Goal: Task Accomplishment & Management: Manage account settings

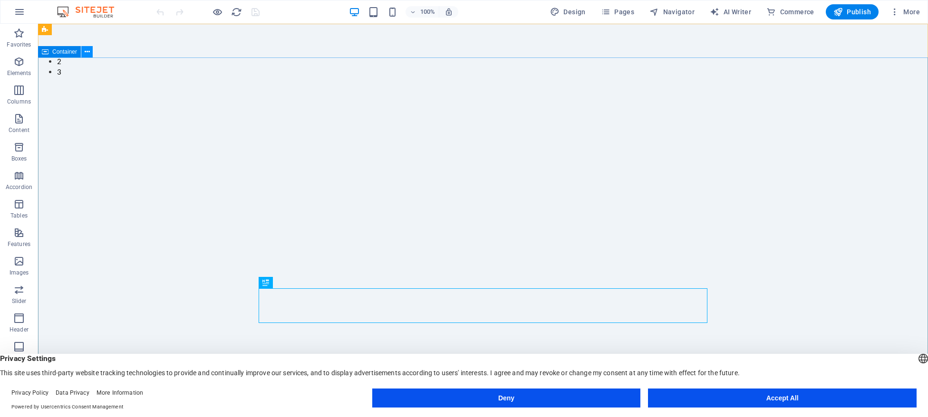
click at [86, 53] on icon at bounding box center [87, 52] width 5 height 10
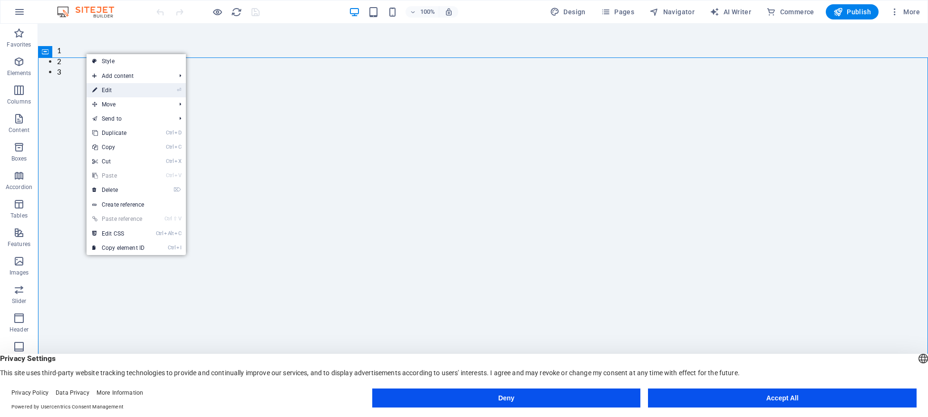
click at [119, 87] on link "⏎ Edit" at bounding box center [119, 90] width 64 height 14
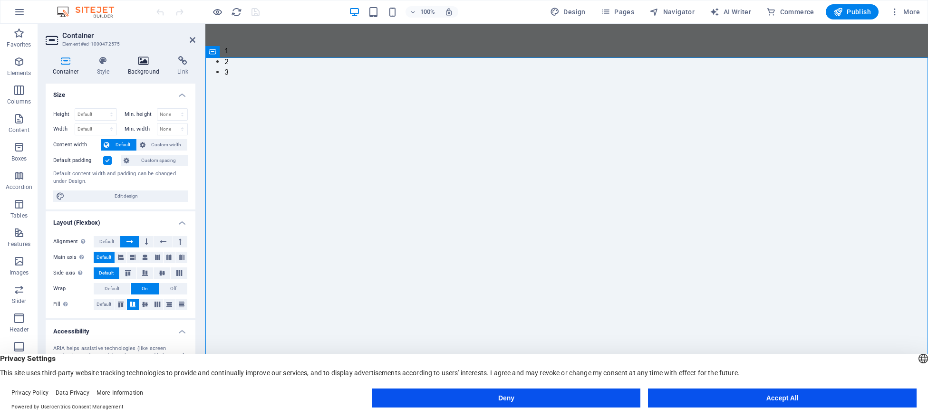
click at [152, 66] on h4 "Background" at bounding box center [146, 66] width 50 height 20
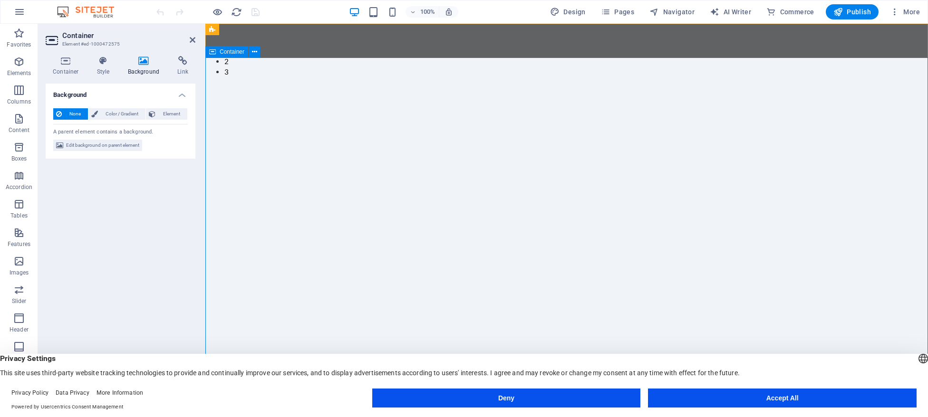
click at [71, 61] on icon at bounding box center [66, 61] width 40 height 10
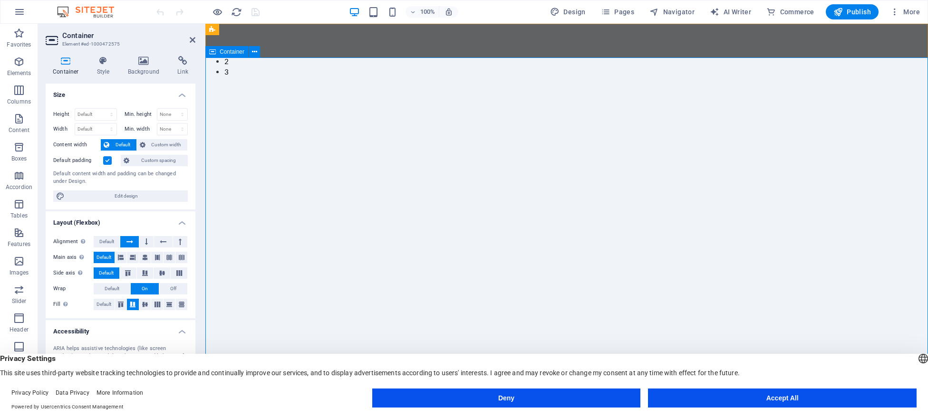
click at [252, 52] on icon at bounding box center [254, 52] width 5 height 10
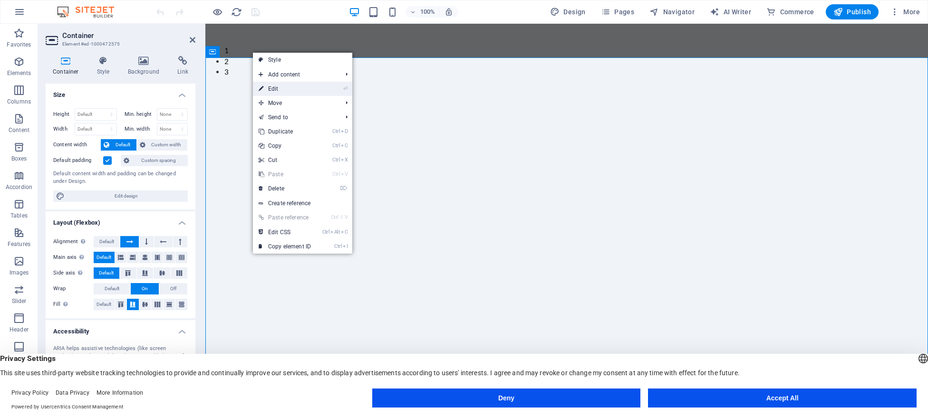
click at [278, 90] on link "⏎ Edit" at bounding box center [285, 89] width 64 height 14
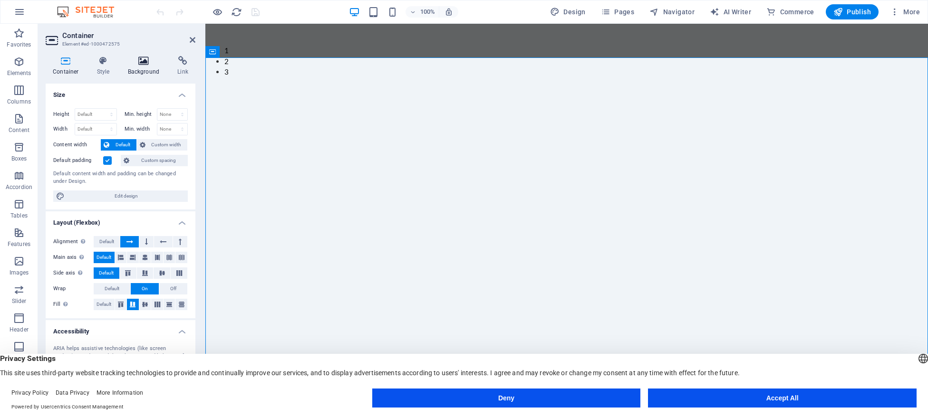
click at [141, 66] on h4 "Background" at bounding box center [146, 66] width 50 height 20
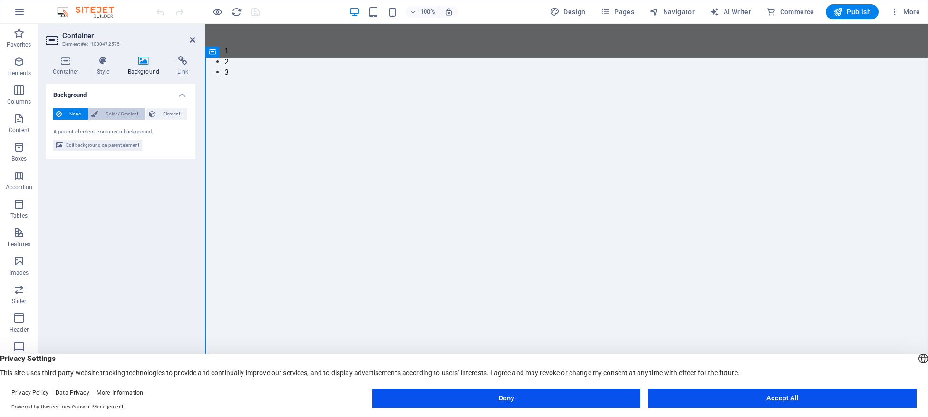
click at [126, 114] on span "Color / Gradient" at bounding box center [122, 113] width 42 height 11
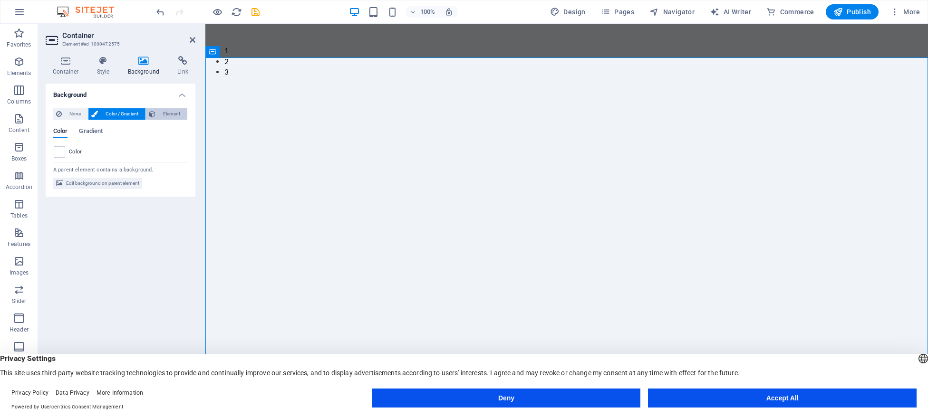
click at [177, 114] on span "Element" at bounding box center [171, 113] width 26 height 11
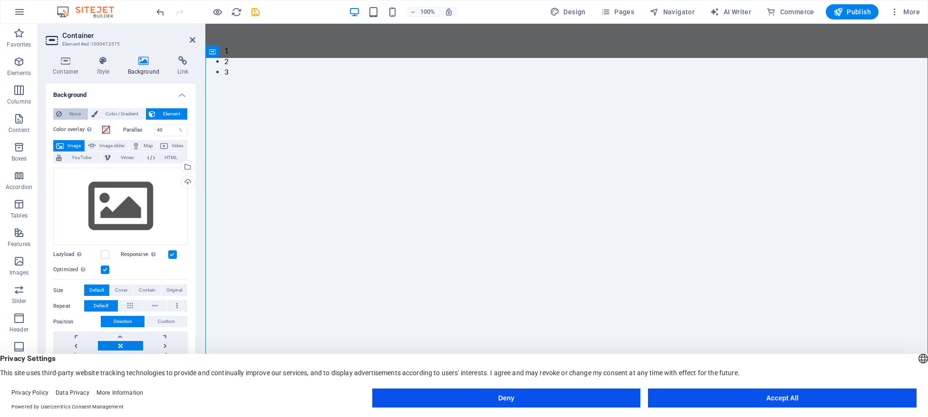
click at [68, 116] on span "None" at bounding box center [75, 113] width 20 height 11
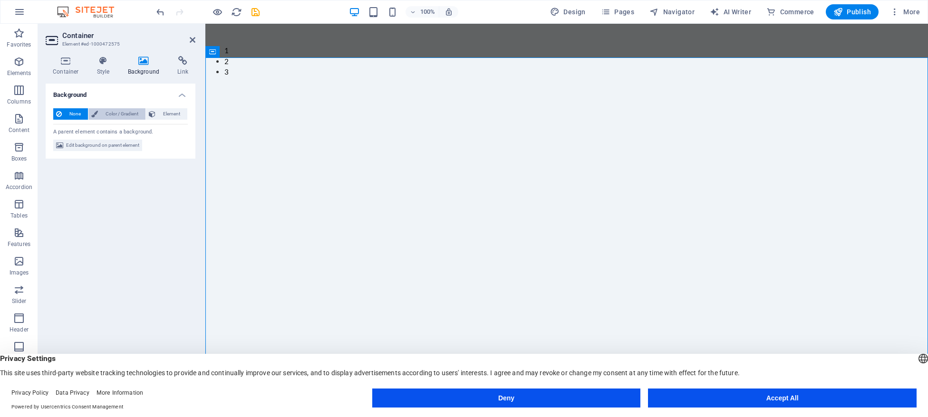
click at [108, 116] on span "Color / Gradient" at bounding box center [122, 113] width 42 height 11
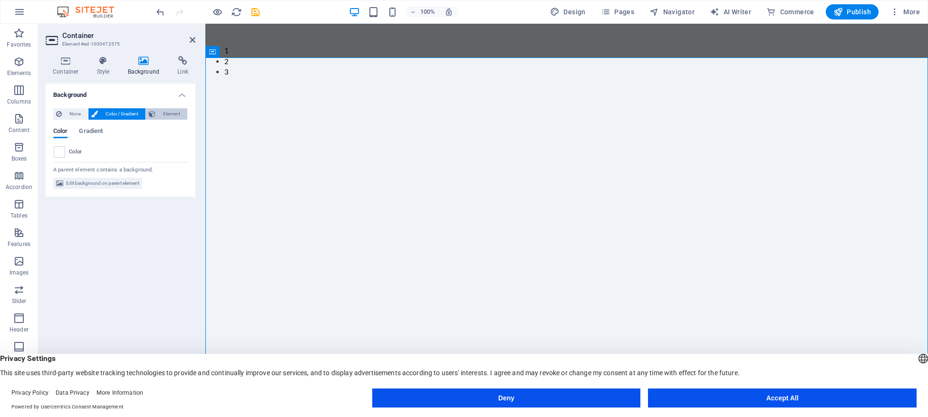
click at [171, 114] on span "Element" at bounding box center [171, 113] width 26 height 11
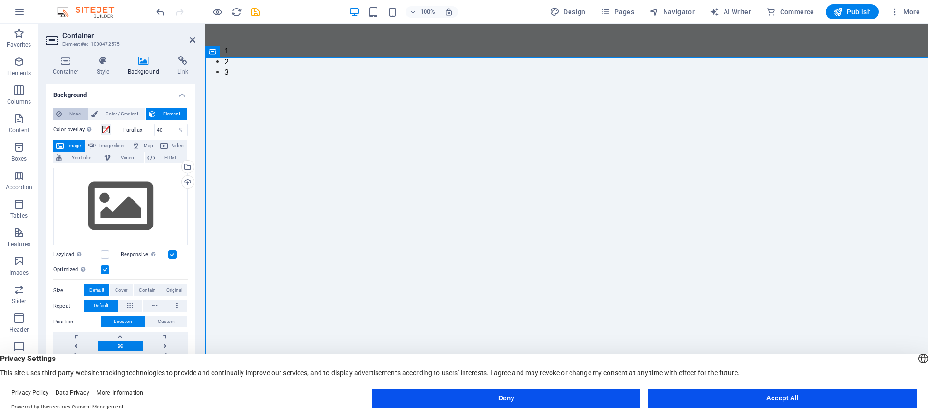
click at [70, 112] on span "None" at bounding box center [75, 113] width 20 height 11
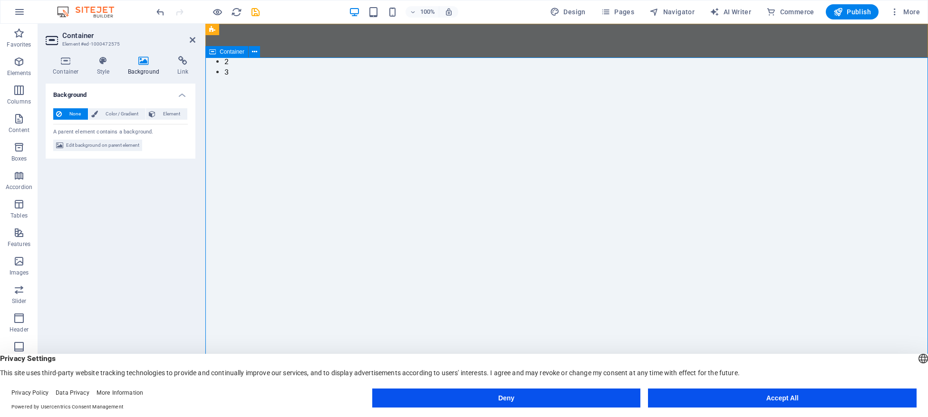
click at [253, 56] on icon at bounding box center [254, 52] width 5 height 10
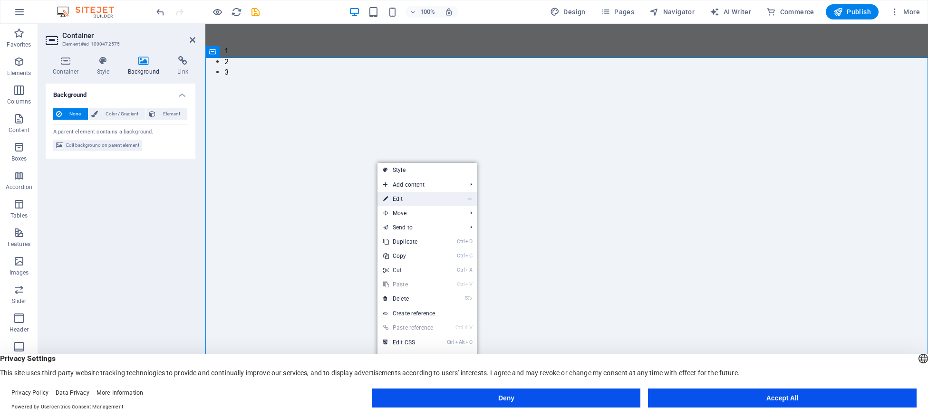
click at [414, 199] on link "⏎ Edit" at bounding box center [409, 199] width 64 height 14
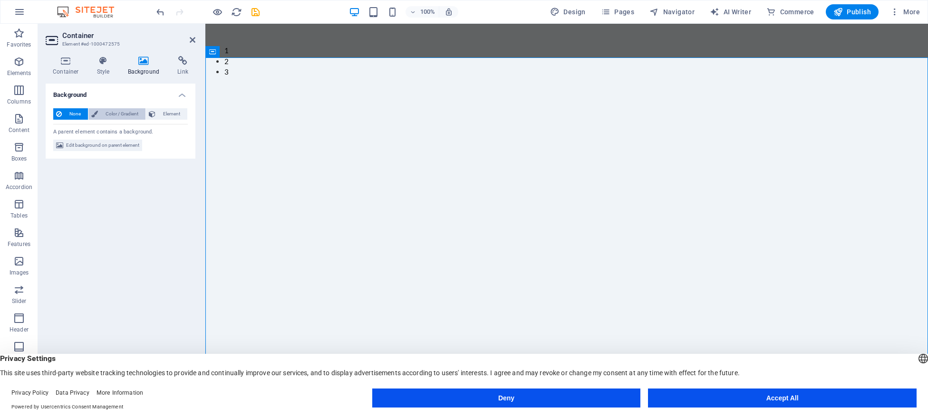
click at [127, 118] on span "Color / Gradient" at bounding box center [122, 113] width 42 height 11
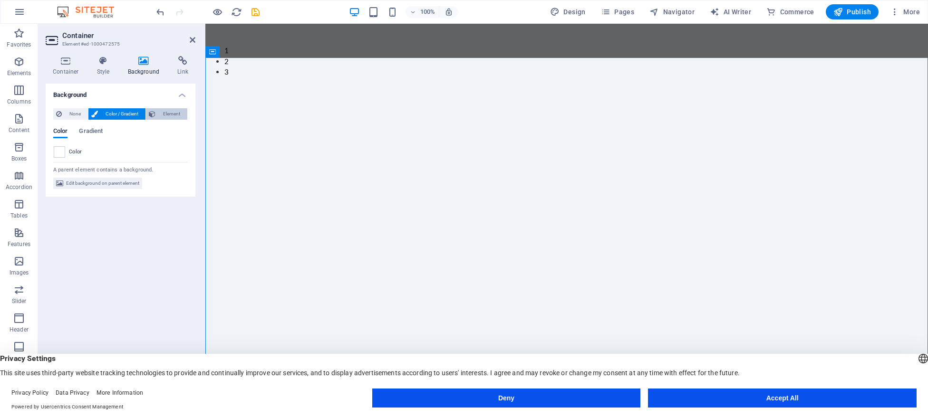
click at [164, 114] on span "Element" at bounding box center [171, 113] width 26 height 11
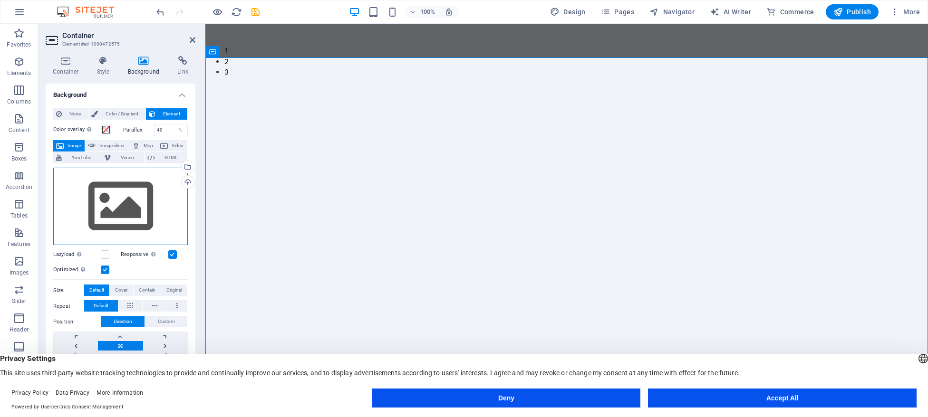
click at [134, 197] on div "Drag files here, click to choose files or select files from Files or our free s…" at bounding box center [120, 207] width 135 height 78
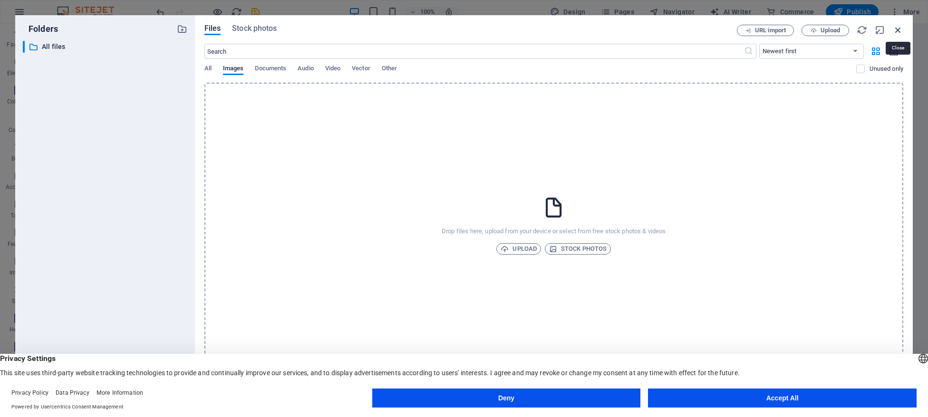
click at [897, 28] on icon "button" at bounding box center [898, 30] width 10 height 10
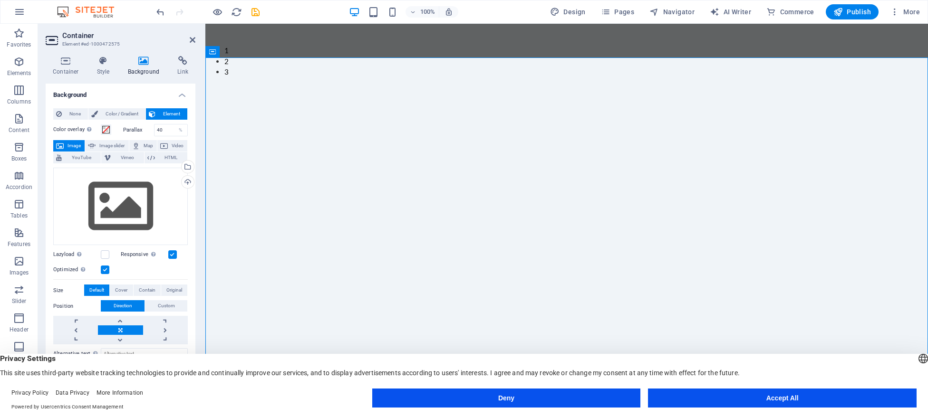
click at [67, 108] on div "None Color / Gradient Element Stretch background to full-width Color overlay Pl…" at bounding box center [121, 284] width 150 height 367
click at [68, 114] on span "None" at bounding box center [75, 113] width 20 height 11
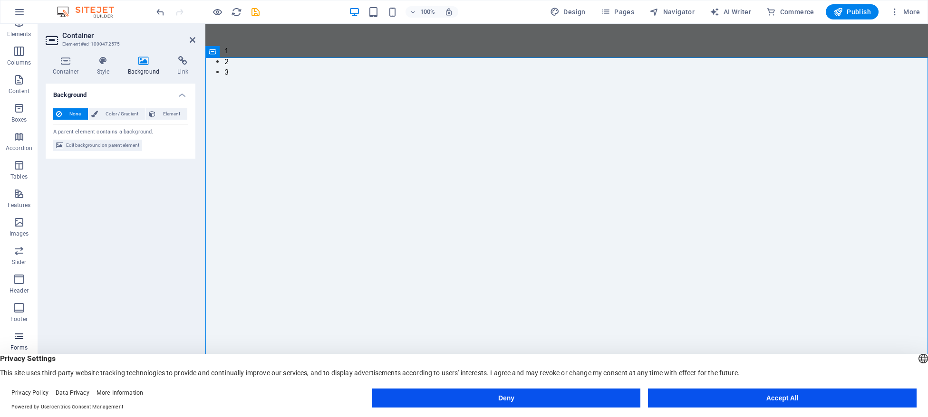
scroll to position [77, 0]
click at [20, 218] on icon "button" at bounding box center [18, 212] width 11 height 11
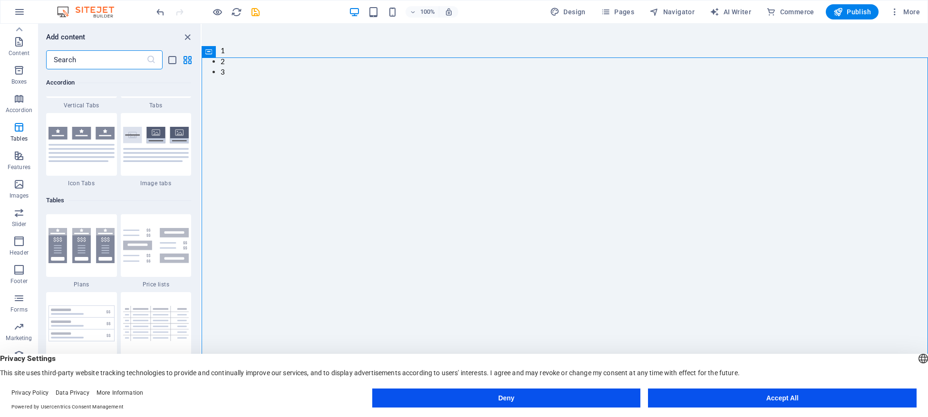
scroll to position [3171, 0]
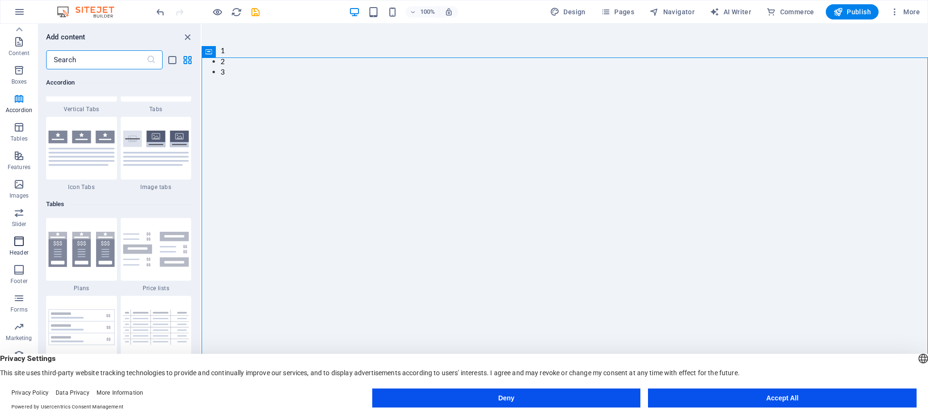
click at [21, 246] on icon "button" at bounding box center [18, 241] width 11 height 11
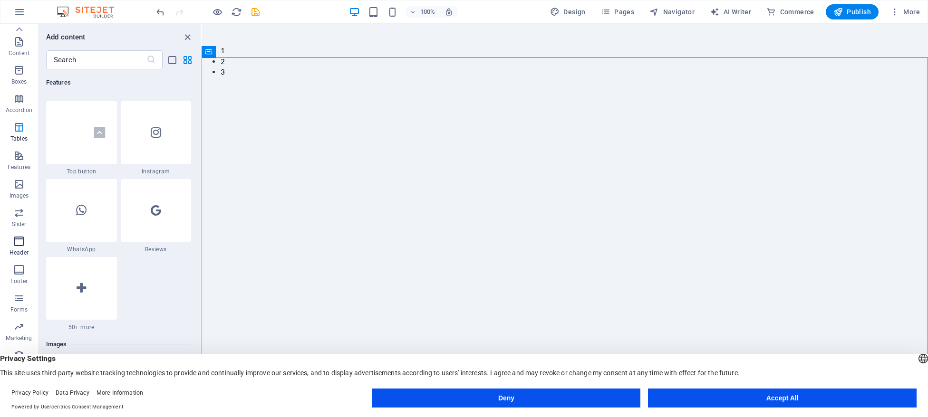
scroll to position [5945, 0]
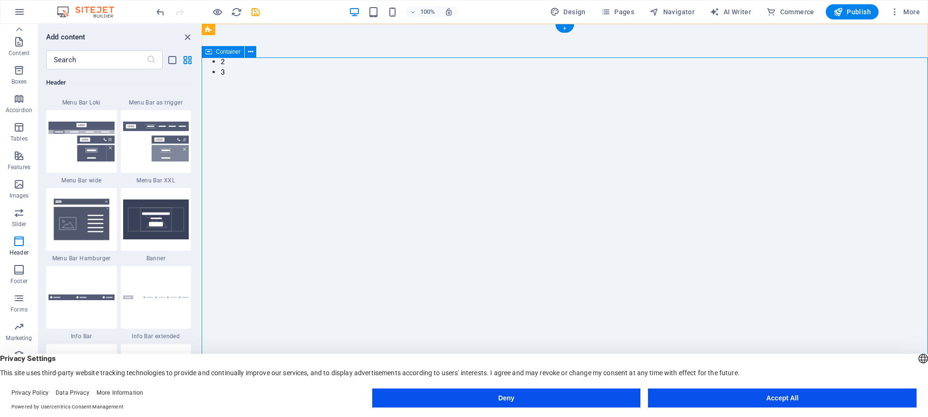
click at [563, 28] on div "+" at bounding box center [564, 28] width 19 height 9
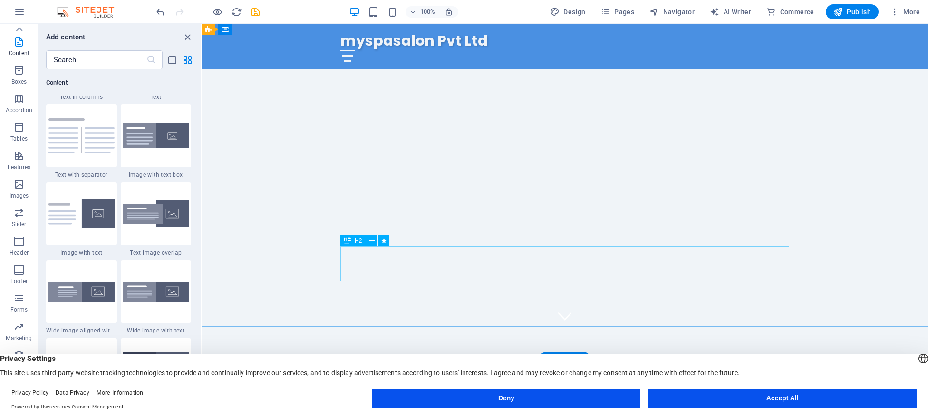
scroll to position [0, 0]
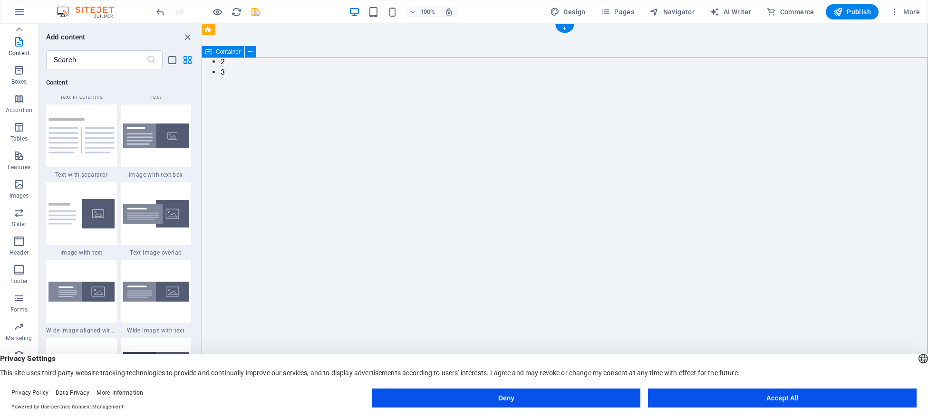
click at [251, 49] on icon at bounding box center [250, 52] width 5 height 10
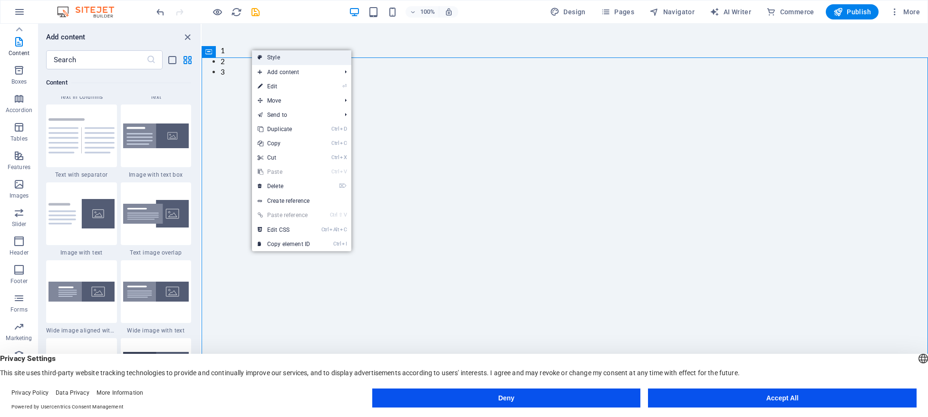
click at [319, 57] on link "Style" at bounding box center [301, 57] width 99 height 14
select select "ms"
select select "s"
select select "ondemand"
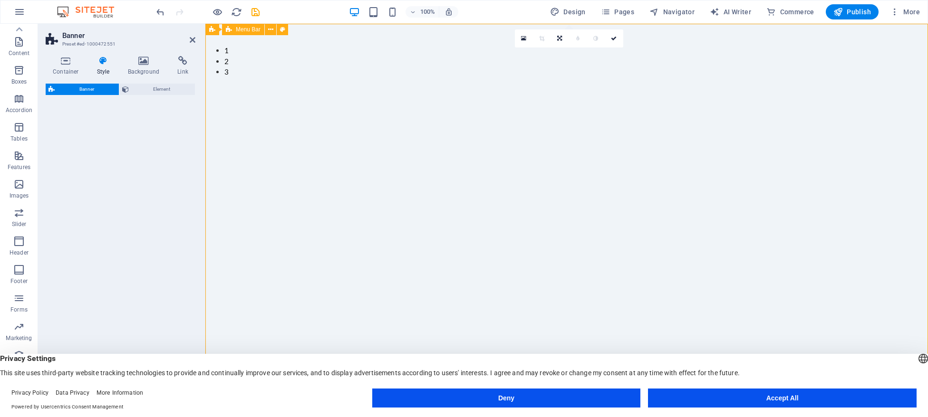
scroll to position [77, 0]
select select "preset-banner-v3-home-hero-logo-nav-h1"
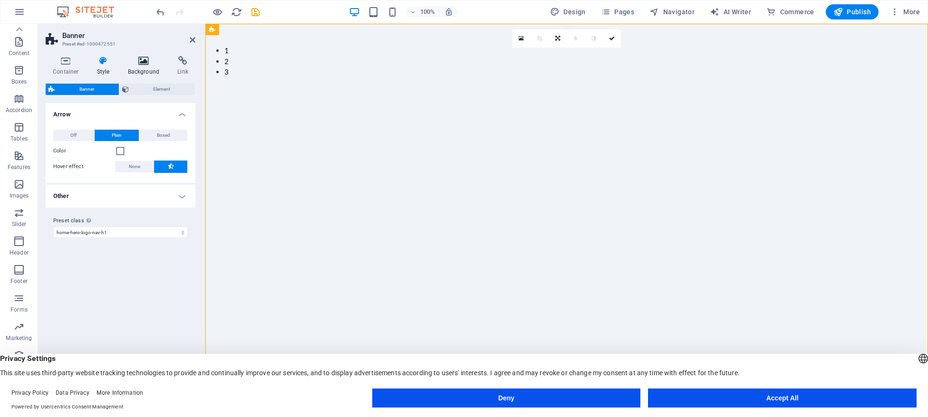
click at [151, 68] on h4 "Background" at bounding box center [146, 66] width 50 height 20
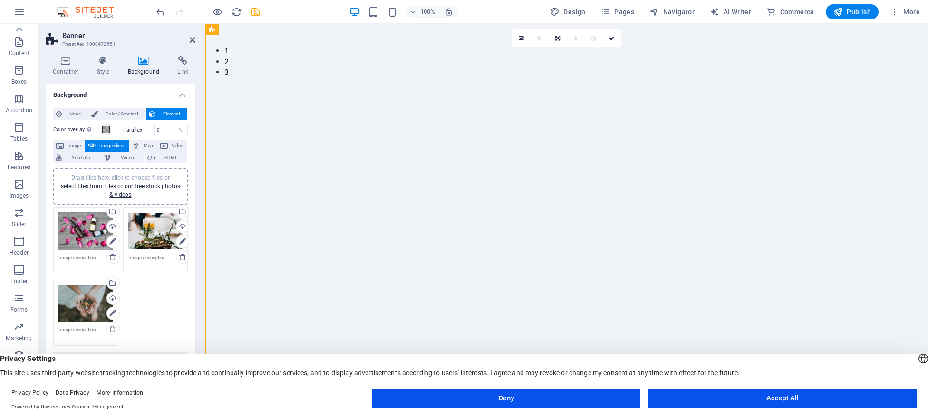
click at [90, 232] on div "Drag files here, click to choose files or select files from Files or our free s…" at bounding box center [85, 232] width 55 height 39
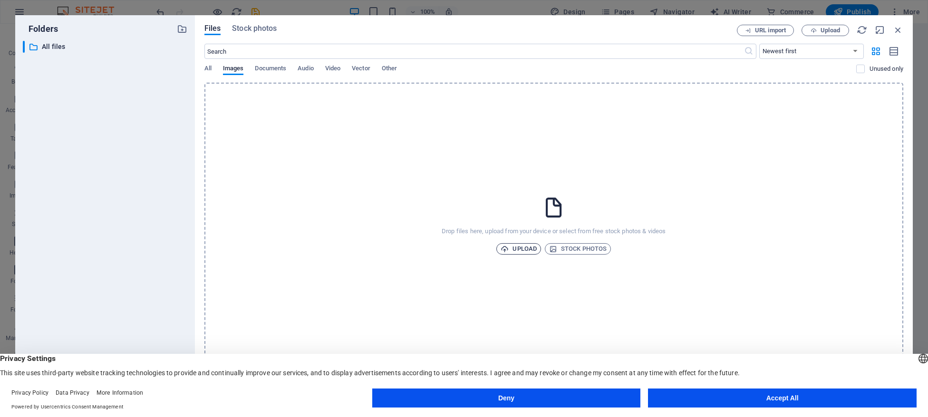
click at [523, 251] on span "Upload" at bounding box center [519, 248] width 36 height 11
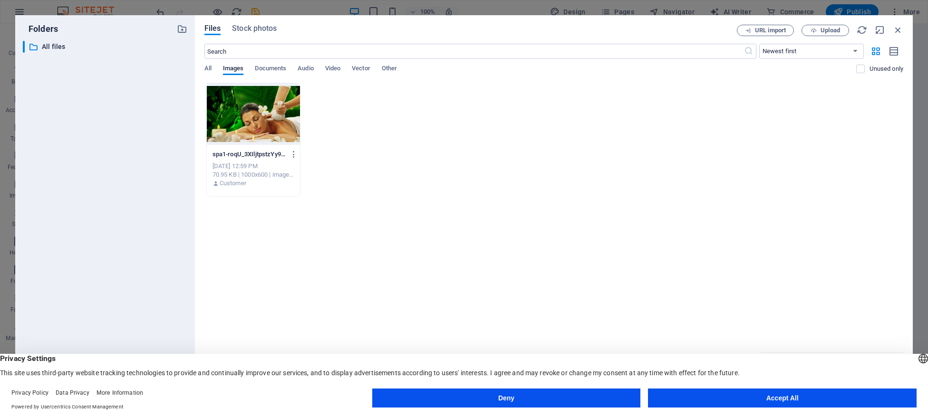
click at [252, 119] on div at bounding box center [254, 114] width 94 height 62
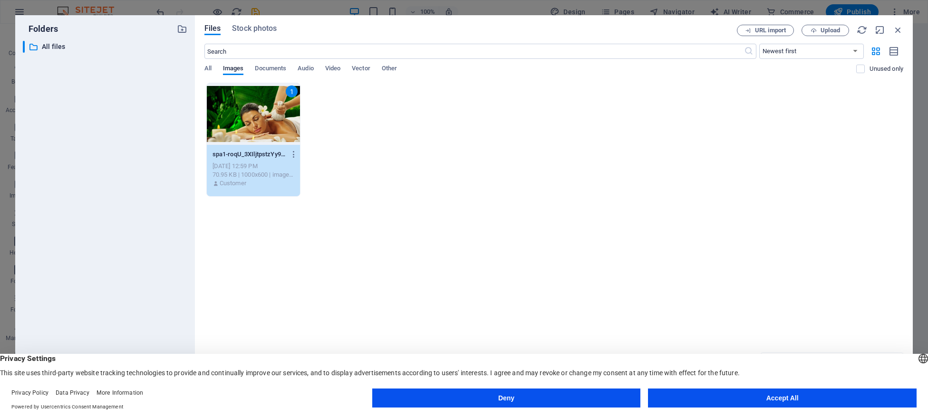
click at [809, 398] on button "Accept All" at bounding box center [782, 398] width 269 height 19
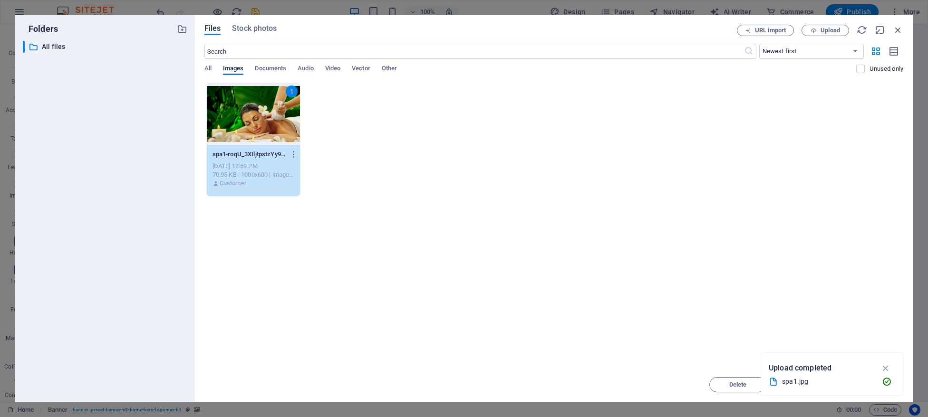
click at [237, 105] on div "1" at bounding box center [254, 114] width 94 height 62
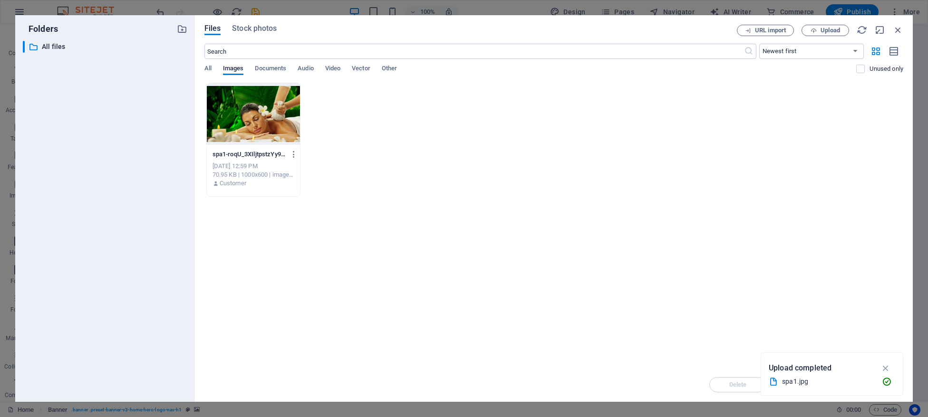
click at [237, 105] on div at bounding box center [254, 114] width 94 height 62
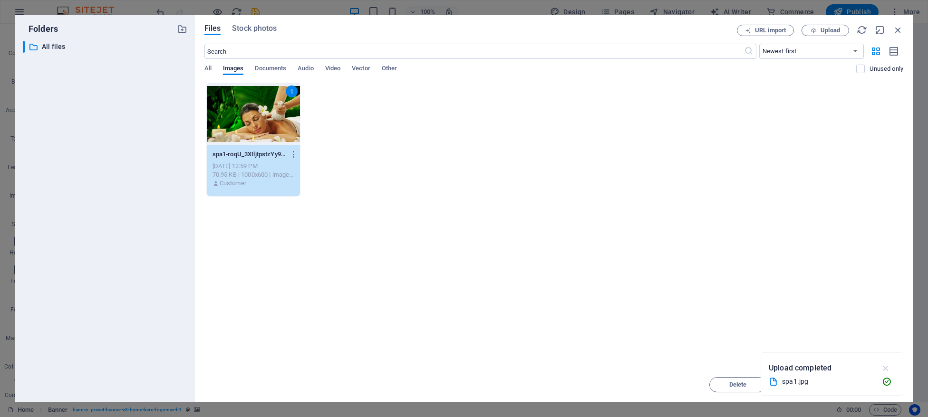
click at [887, 370] on icon "button" at bounding box center [885, 368] width 11 height 10
click at [871, 388] on span "Insert" at bounding box center [875, 385] width 17 height 6
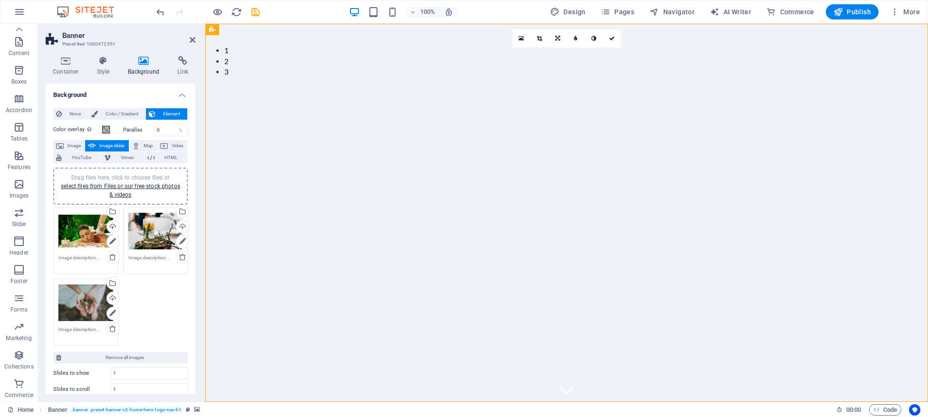
click at [155, 232] on div "Drag files here, click to choose files or select files from Files or our free s…" at bounding box center [155, 232] width 55 height 38
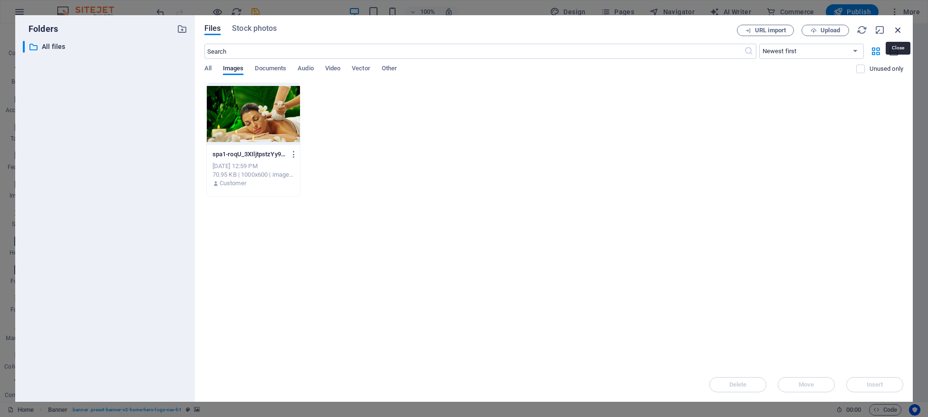
click at [901, 34] on icon "button" at bounding box center [898, 30] width 10 height 10
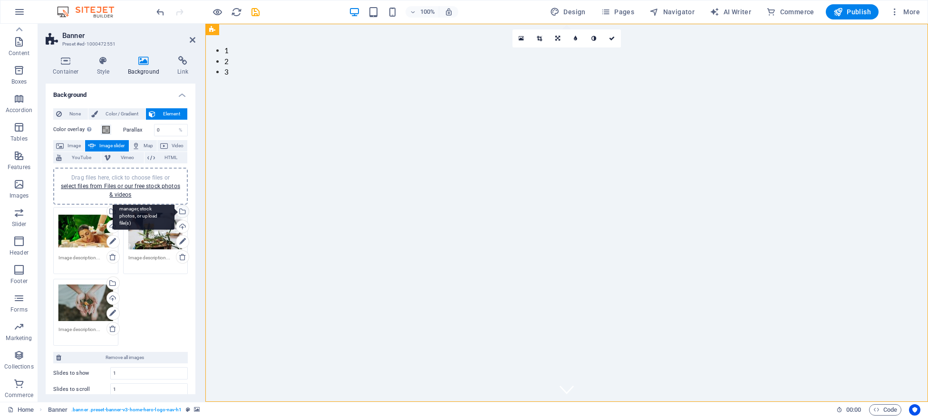
click at [183, 210] on div "Select files from the file manager, stock photos, or upload file(s)" at bounding box center [181, 212] width 14 height 14
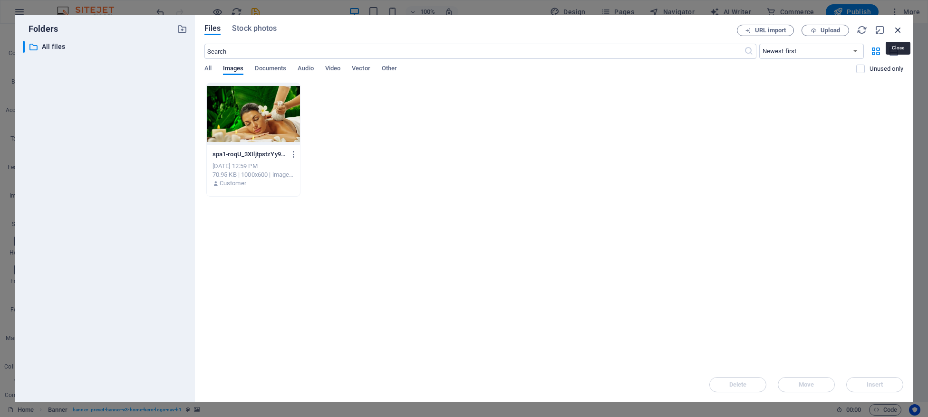
click at [901, 25] on icon "button" at bounding box center [898, 30] width 10 height 10
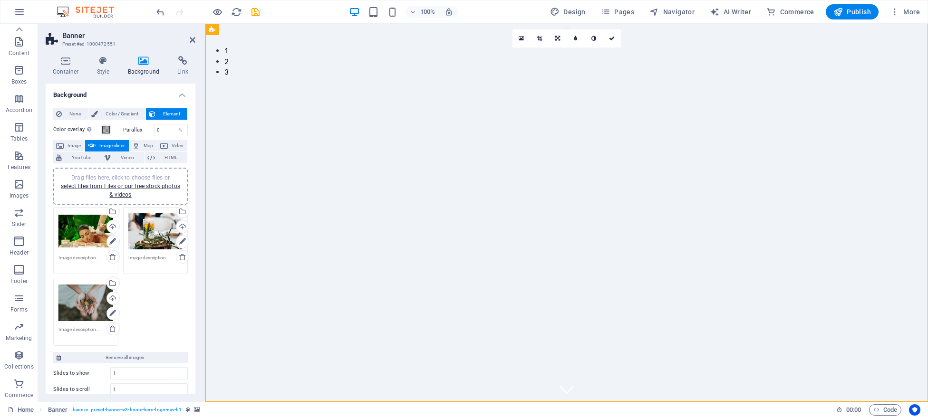
click at [184, 234] on div "Drag files here, click to choose files or select files from Files or our free s…" at bounding box center [156, 241] width 70 height 72
click at [184, 240] on icon at bounding box center [182, 241] width 7 height 11
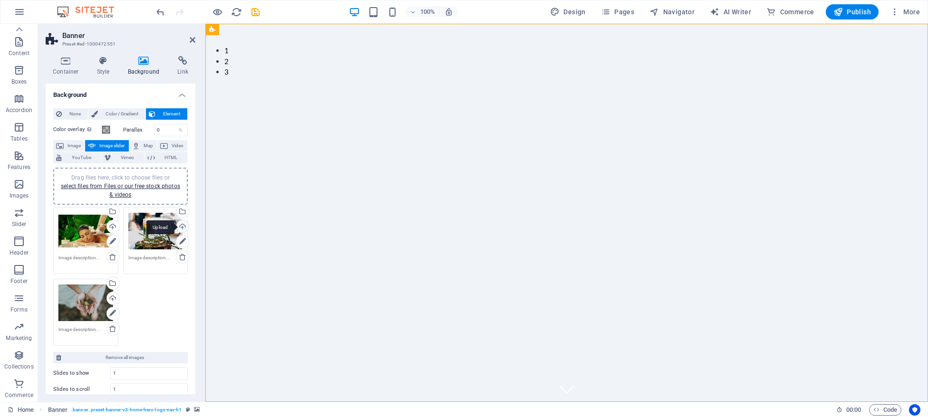
click at [182, 225] on div "Upload" at bounding box center [181, 228] width 14 height 14
click at [84, 314] on div "Drag files here, click to choose files or select files from Files or our free s…" at bounding box center [85, 306] width 55 height 38
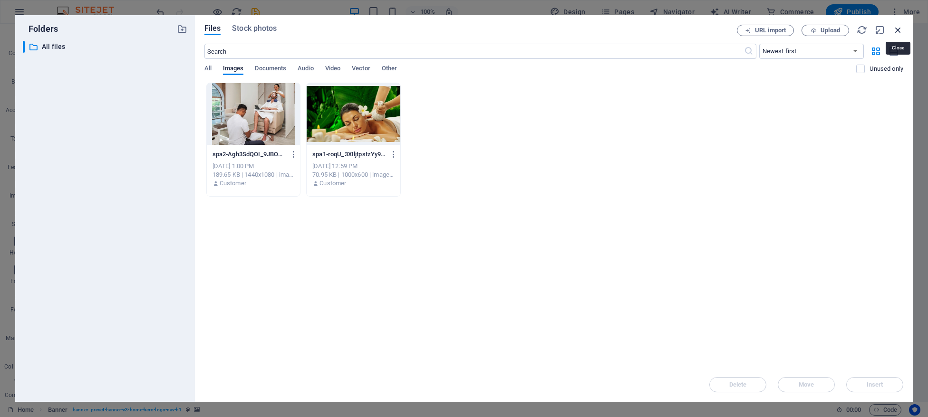
click at [902, 29] on icon "button" at bounding box center [898, 30] width 10 height 10
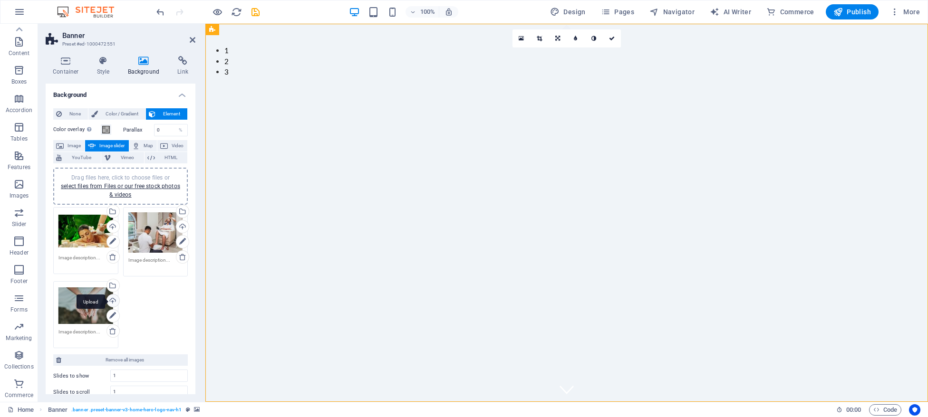
click at [114, 302] on div "Upload" at bounding box center [112, 302] width 14 height 14
click at [88, 308] on div "Drag files here, click to choose files or select files from Files or our free s…" at bounding box center [85, 306] width 55 height 38
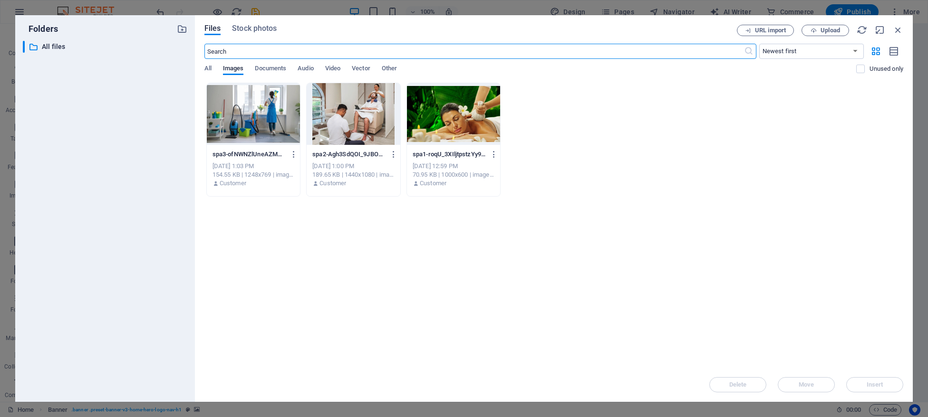
click at [271, 131] on div at bounding box center [254, 114] width 94 height 62
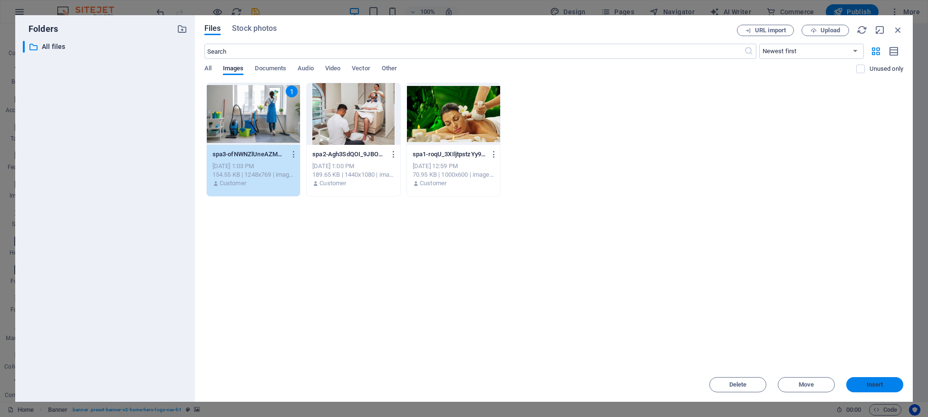
drag, startPoint x: 889, startPoint y: 387, endPoint x: 683, endPoint y: 362, distance: 207.3
click at [888, 387] on span "Insert" at bounding box center [874, 385] width 49 height 6
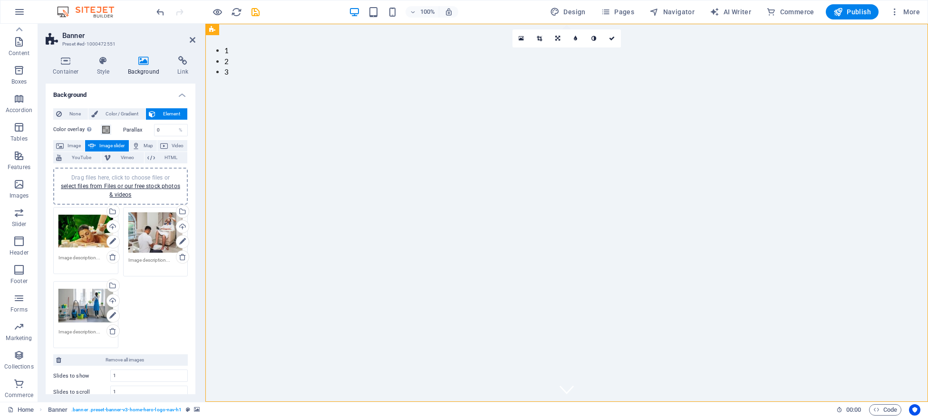
click at [847, 21] on div "100% Design Pages Navigator AI Writer Commerce Publish More" at bounding box center [463, 11] width 927 height 23
click at [851, 13] on span "Publish" at bounding box center [852, 12] width 38 height 10
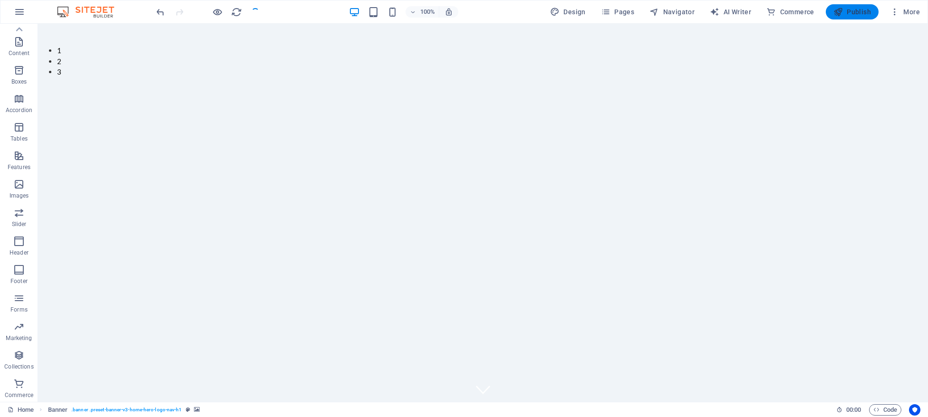
checkbox input "false"
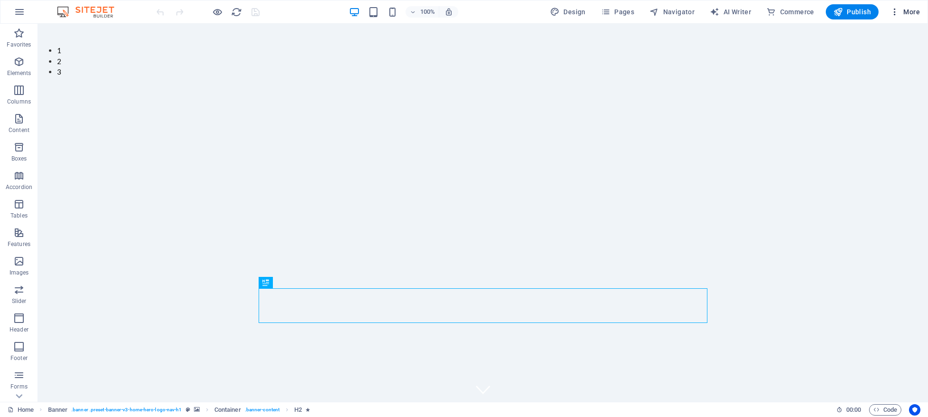
click at [896, 10] on icon "button" at bounding box center [895, 12] width 10 height 10
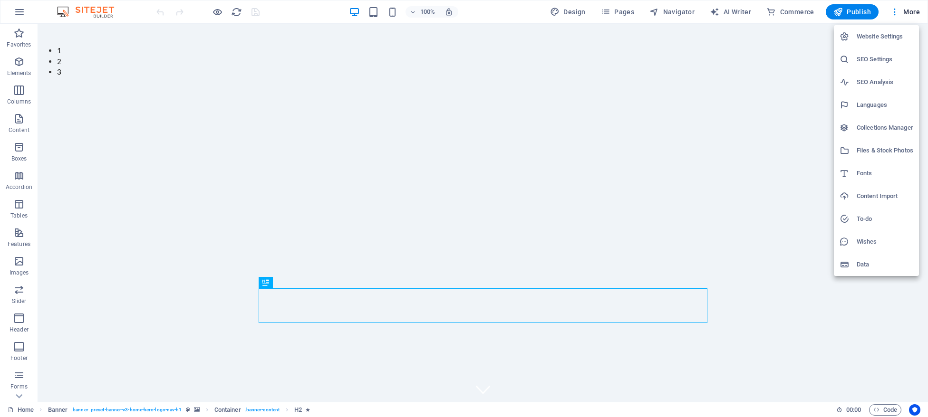
click at [893, 31] on h6 "Website Settings" at bounding box center [885, 36] width 57 height 11
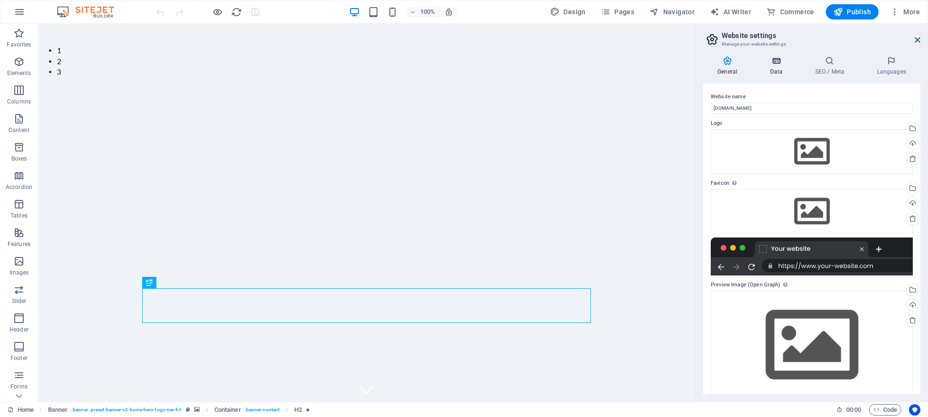
click at [792, 75] on h4 "Data" at bounding box center [777, 66] width 45 height 20
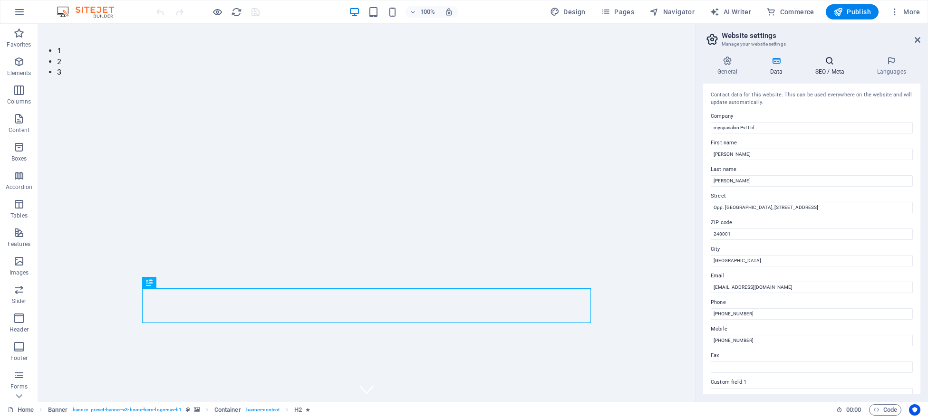
click at [825, 66] on h4 "SEO / Meta" at bounding box center [832, 66] width 62 height 20
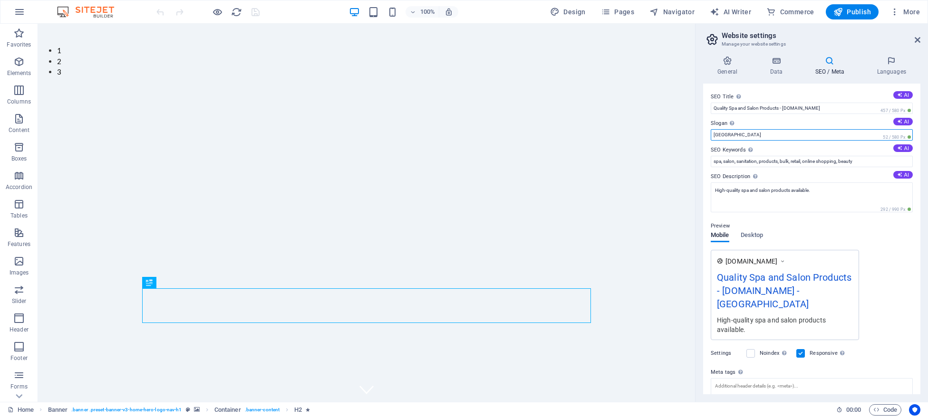
drag, startPoint x: 766, startPoint y: 135, endPoint x: 655, endPoint y: 123, distance: 112.3
click at [711, 129] on input "[GEOGRAPHIC_DATA]" at bounding box center [812, 134] width 202 height 11
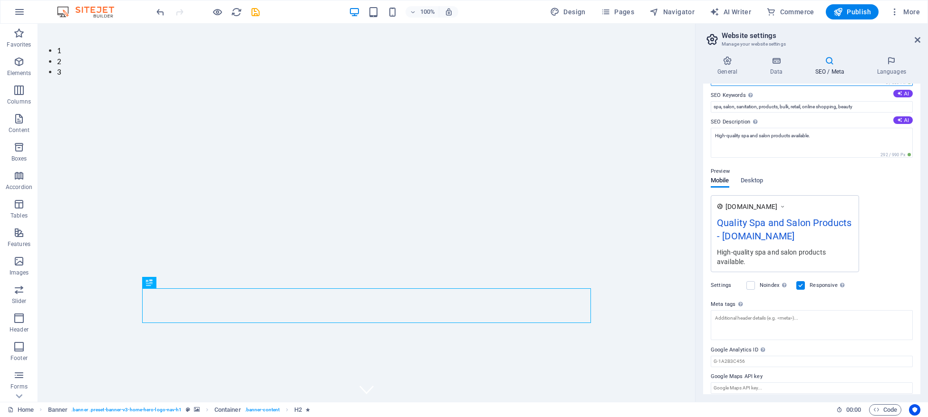
scroll to position [61, 0]
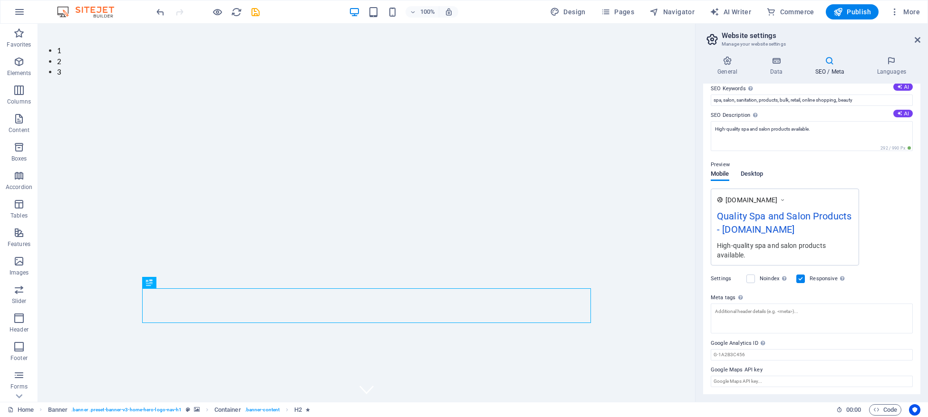
click at [757, 175] on span "Desktop" at bounding box center [752, 174] width 23 height 13
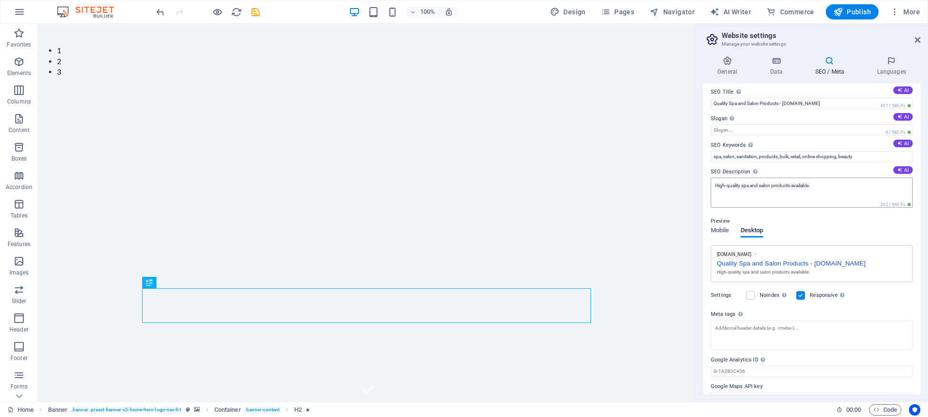
scroll to position [0, 0]
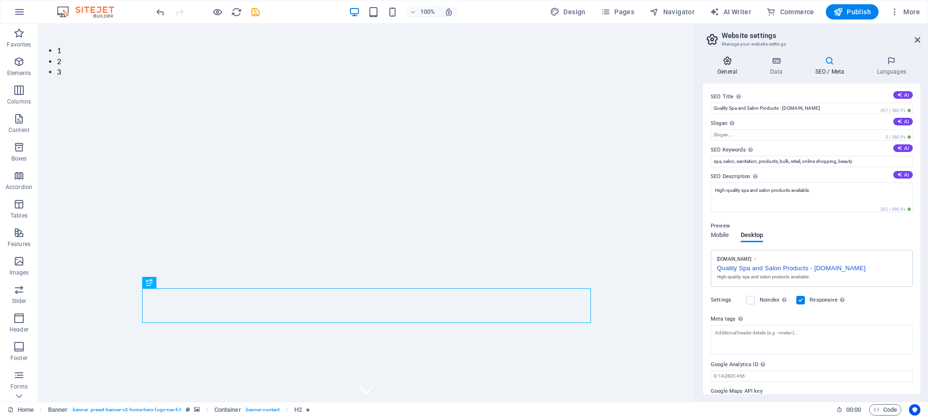
click at [734, 68] on h4 "General" at bounding box center [729, 66] width 52 height 20
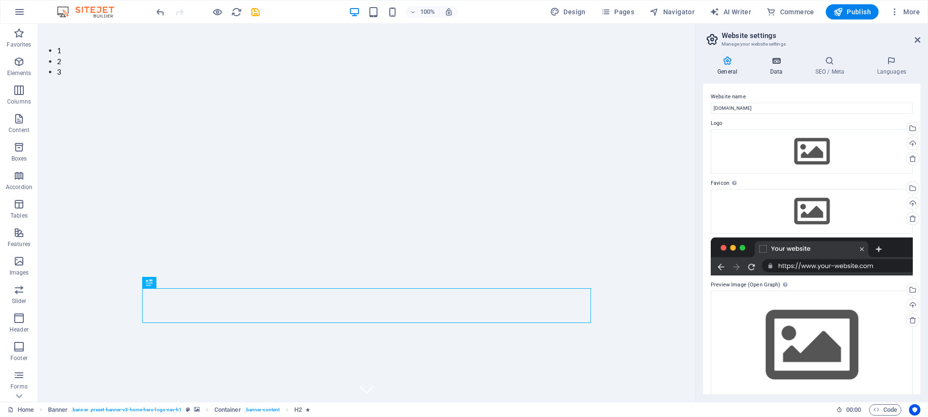
click at [784, 71] on h4 "Data" at bounding box center [777, 66] width 45 height 20
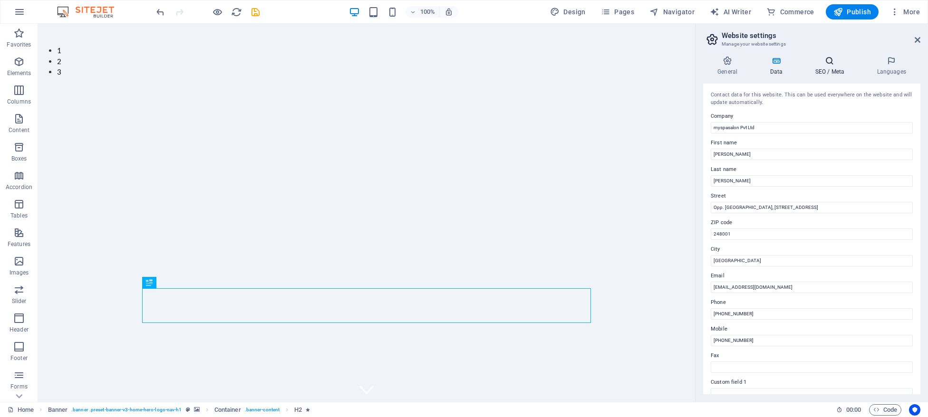
click at [817, 67] on h4 "SEO / Meta" at bounding box center [832, 66] width 62 height 20
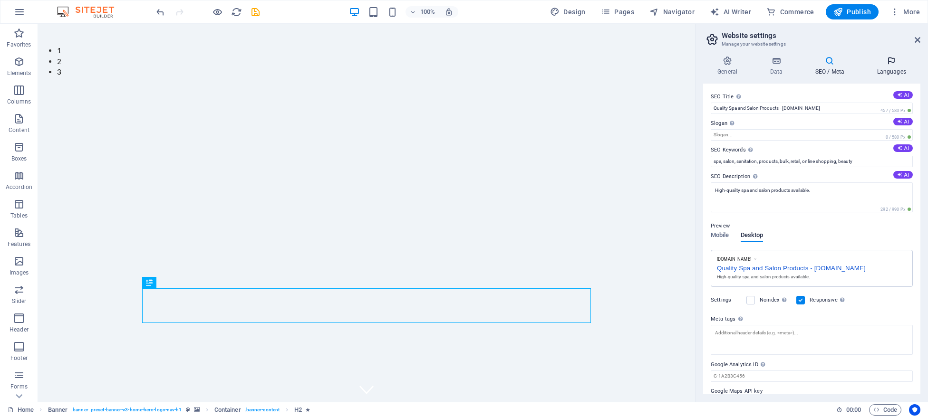
click at [877, 65] on icon at bounding box center [891, 61] width 58 height 10
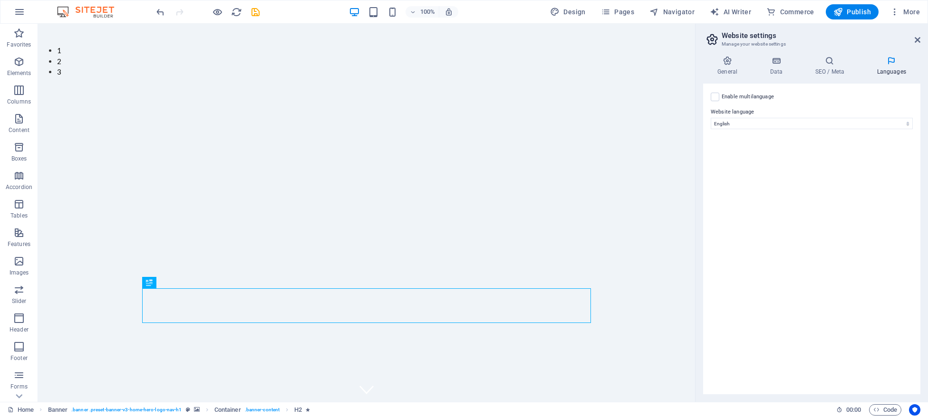
click at [763, 95] on label "Enable multilanguage To disable multilanguage delete all languages until only o…" at bounding box center [748, 96] width 52 height 11
click at [0, 0] on input "Enable multilanguage To disable multilanguage delete all languages until only o…" at bounding box center [0, 0] width 0 height 0
select select
click at [912, 19] on button "More" at bounding box center [905, 11] width 38 height 15
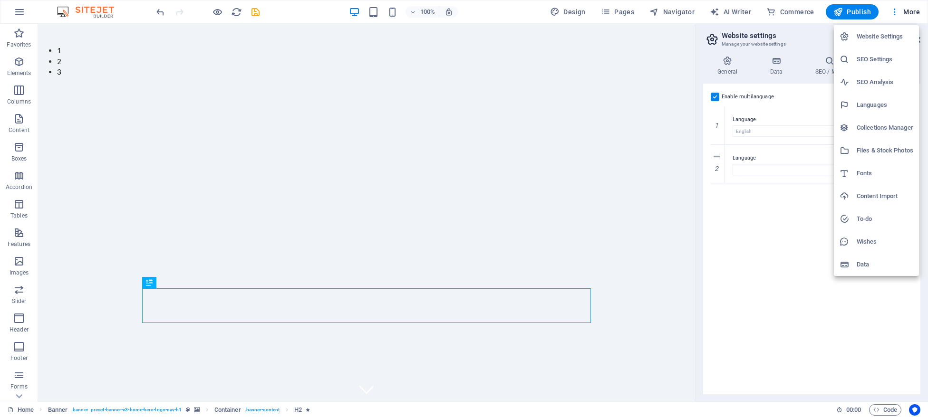
click at [882, 59] on h6 "SEO Settings" at bounding box center [885, 59] width 57 height 11
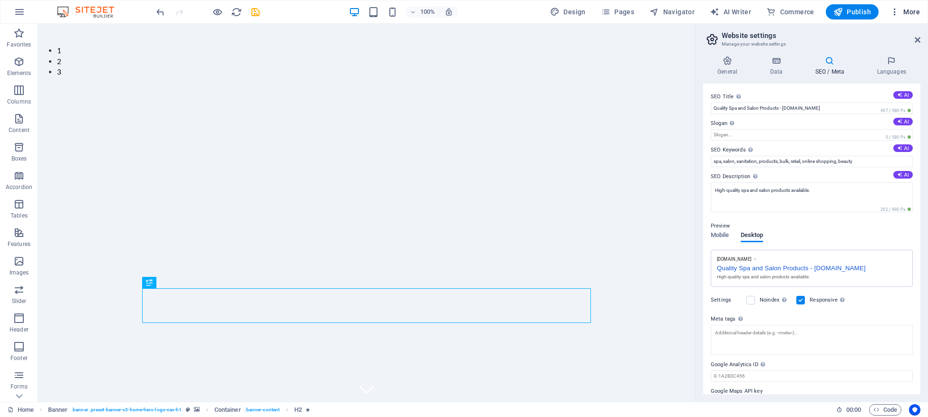
click at [903, 16] on span "More" at bounding box center [905, 12] width 30 height 10
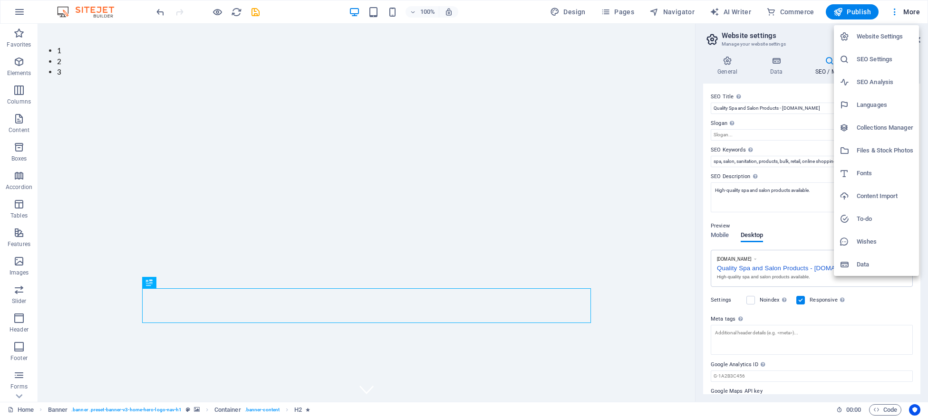
click at [887, 84] on h6 "SEO Analysis" at bounding box center [885, 82] width 57 height 11
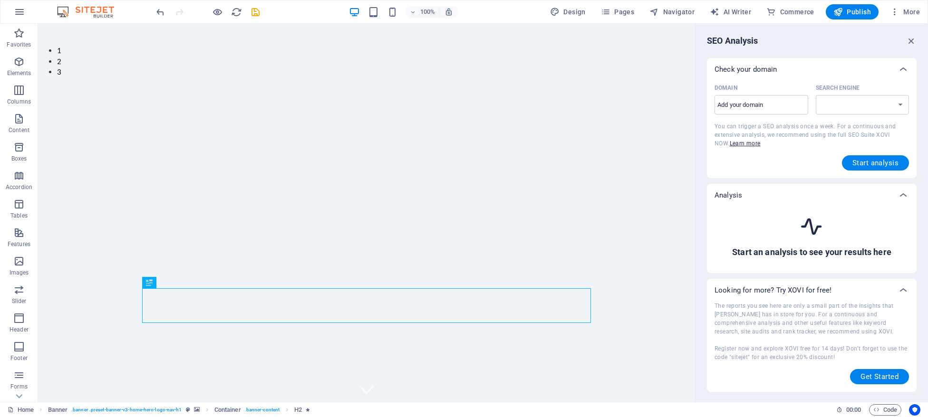
select select "[DOMAIN_NAME]"
click at [918, 15] on span "More" at bounding box center [905, 12] width 30 height 10
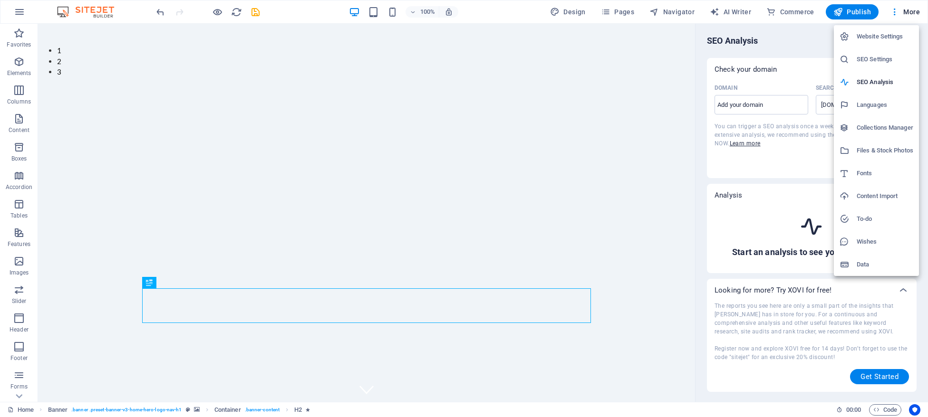
click at [555, 15] on div at bounding box center [464, 208] width 928 height 417
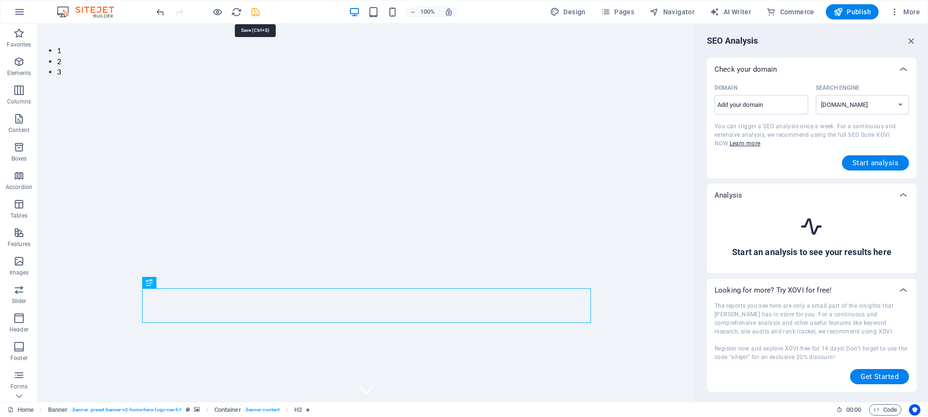
click at [254, 12] on icon "save" at bounding box center [255, 12] width 11 height 11
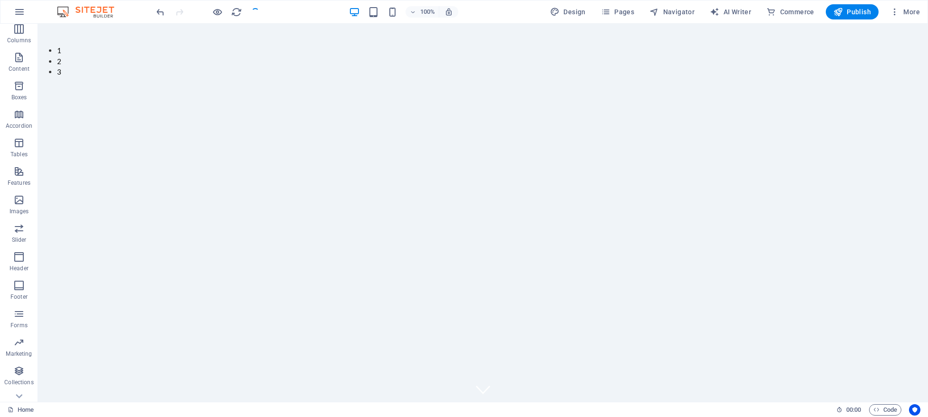
scroll to position [77, 0]
click at [13, 308] on p "Forms" at bounding box center [18, 310] width 17 height 8
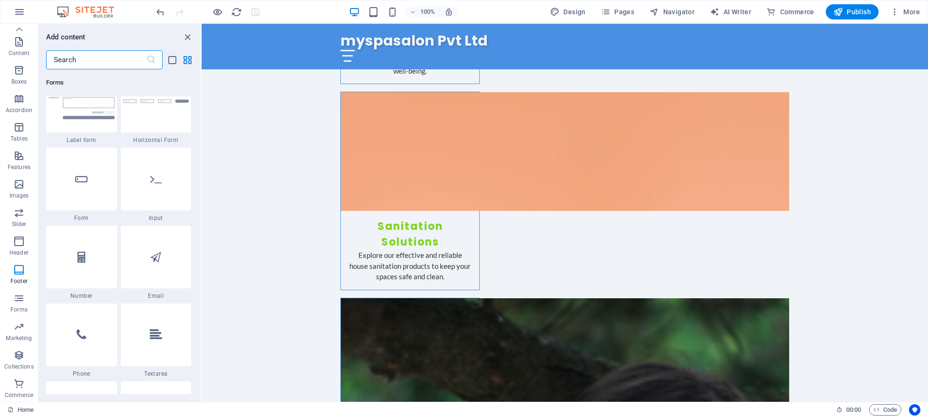
scroll to position [7167, 0]
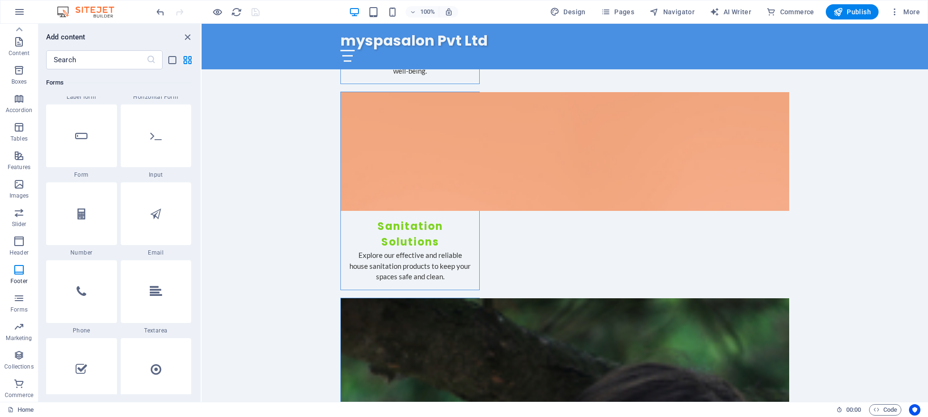
drag, startPoint x: 155, startPoint y: 152, endPoint x: 155, endPoint y: 196, distance: 44.2
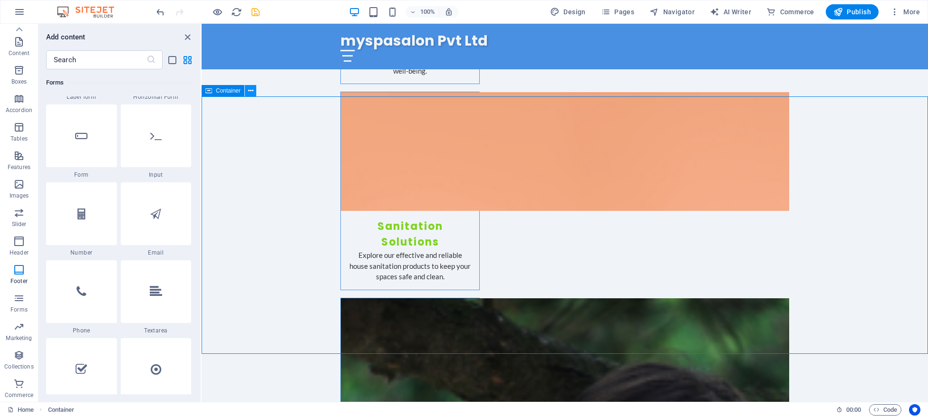
click at [249, 91] on icon at bounding box center [250, 91] width 5 height 10
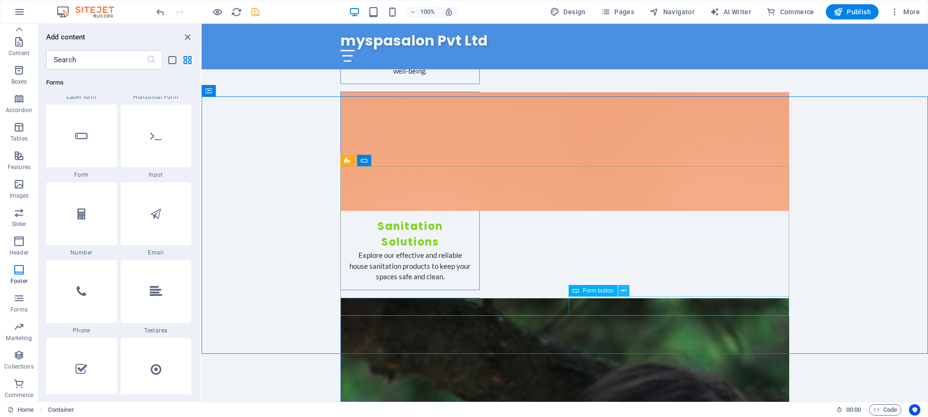
click at [619, 291] on button at bounding box center [623, 290] width 11 height 11
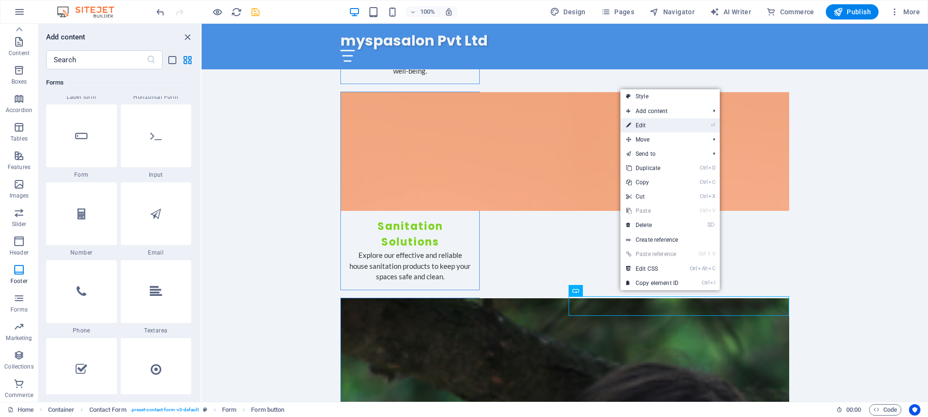
click at [633, 121] on link "⏎ Edit" at bounding box center [652, 125] width 64 height 14
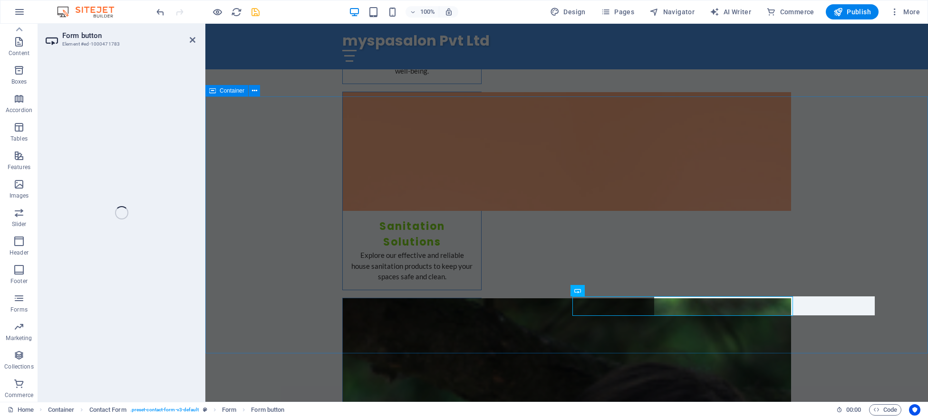
scroll to position [77, 0]
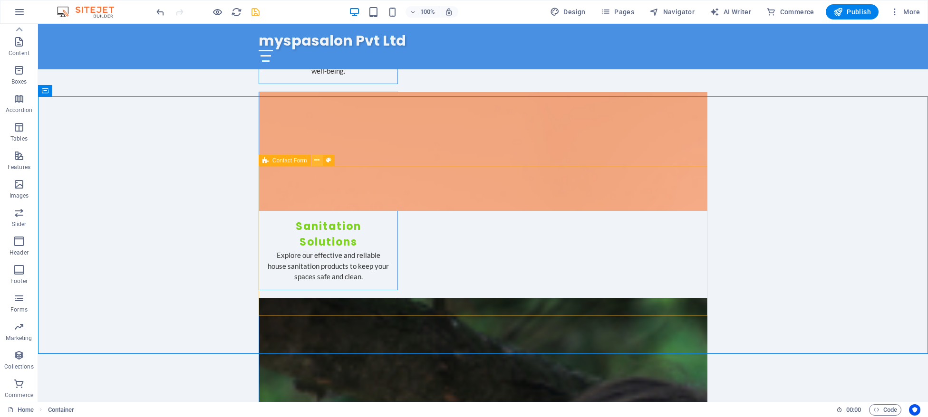
click at [320, 159] on button at bounding box center [316, 160] width 11 height 11
click at [303, 161] on span "Contact Form" at bounding box center [289, 161] width 35 height 6
click at [316, 161] on icon at bounding box center [316, 160] width 5 height 10
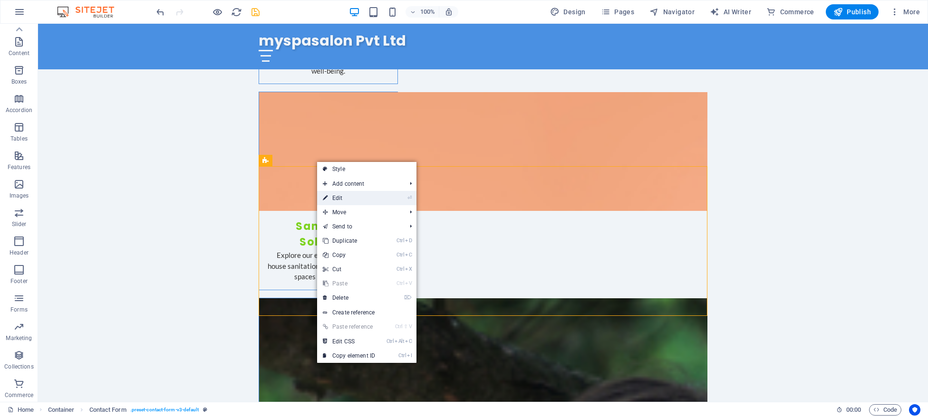
drag, startPoint x: 344, startPoint y: 202, endPoint x: 140, endPoint y: 178, distance: 205.3
click at [344, 202] on link "⏎ Edit" at bounding box center [349, 198] width 64 height 14
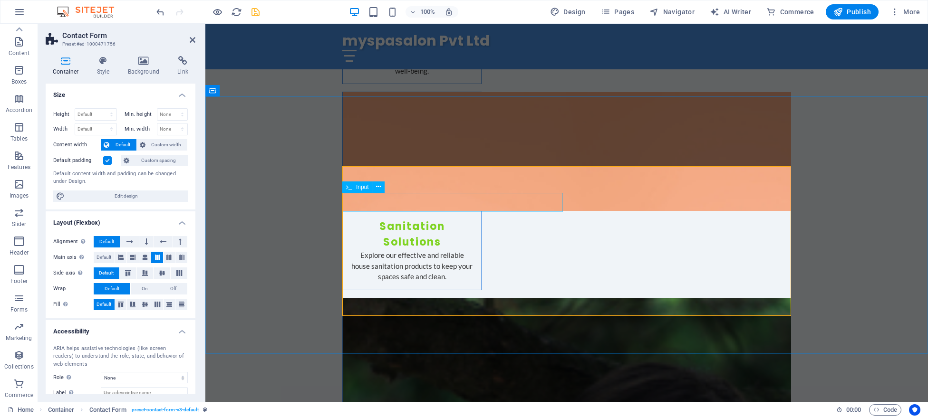
select select "rem"
select select "preset-contact-form-v3-default"
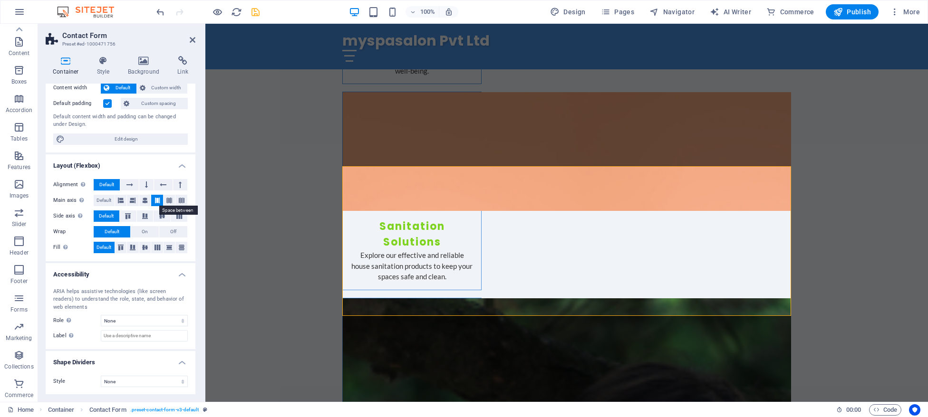
scroll to position [0, 0]
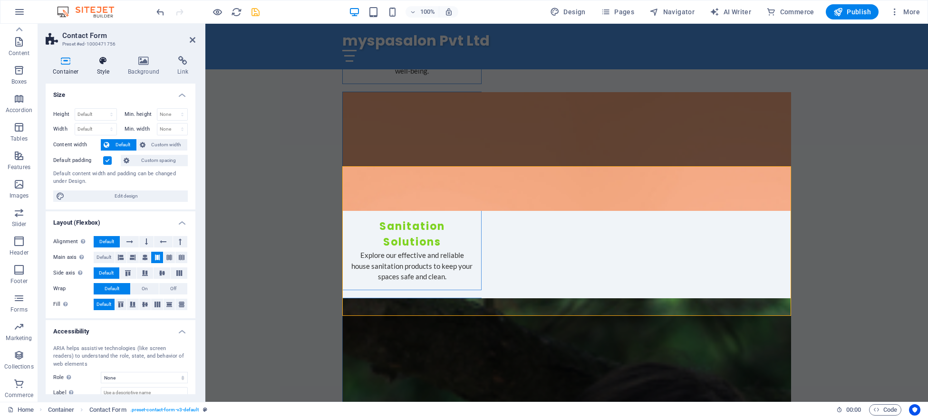
click at [104, 60] on icon at bounding box center [103, 61] width 27 height 10
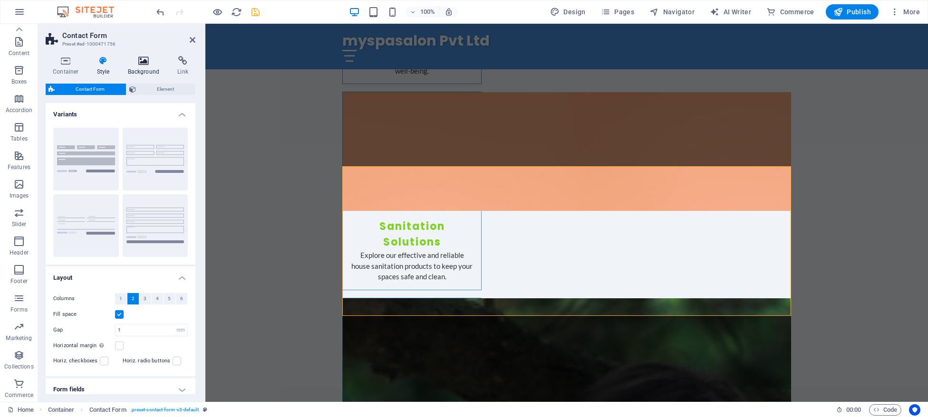
click at [148, 59] on icon at bounding box center [144, 61] width 46 height 10
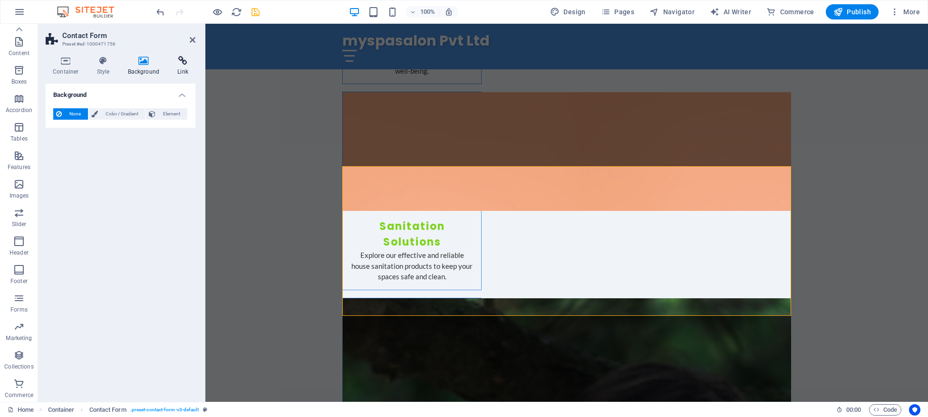
click at [184, 69] on h4 "Link" at bounding box center [182, 66] width 25 height 20
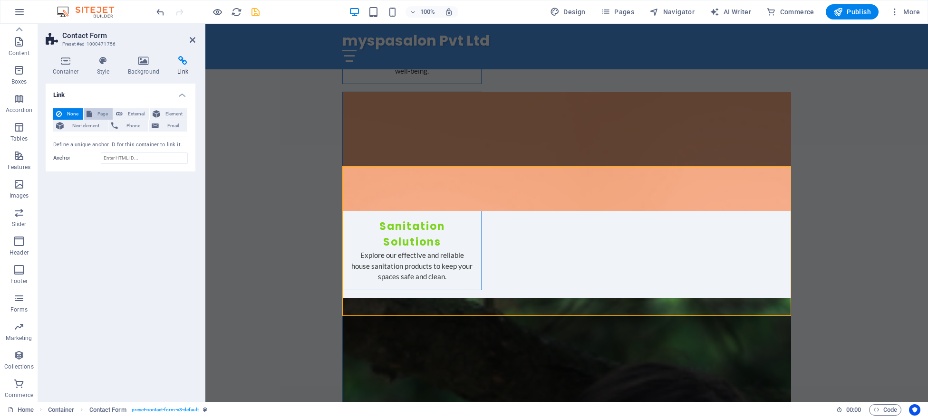
click at [104, 116] on span "Page" at bounding box center [102, 113] width 15 height 11
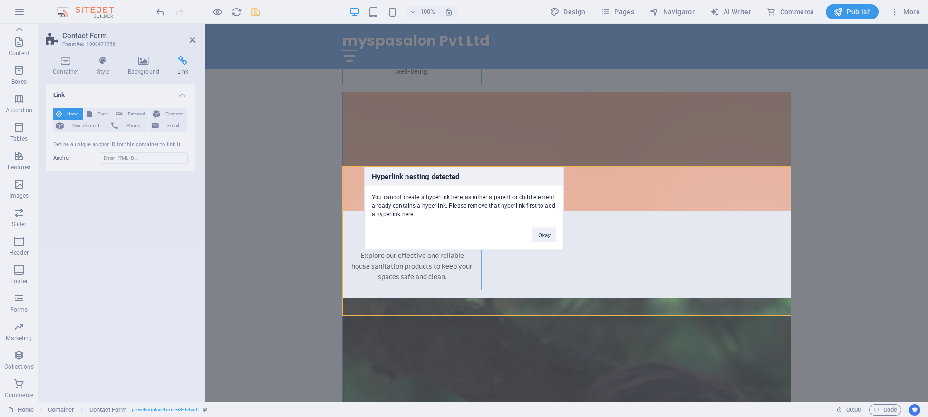
click at [135, 116] on div "Hyperlink nesting detected You cannot create a hyperlink here, as either a pare…" at bounding box center [464, 208] width 928 height 417
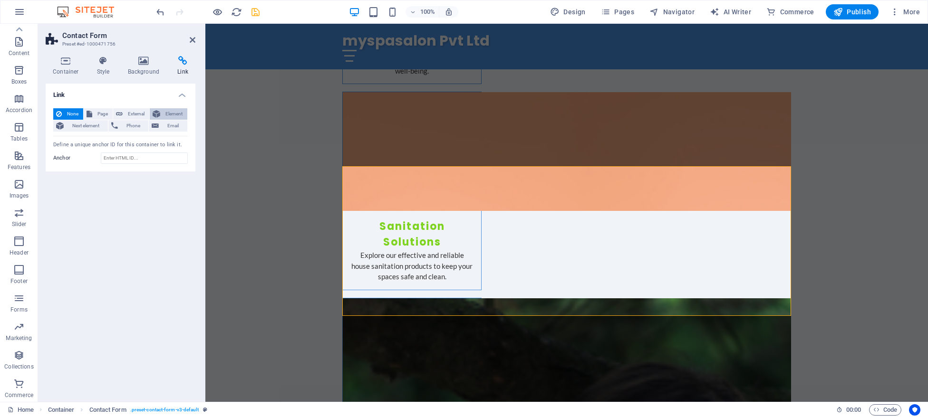
click at [164, 116] on span "Element" at bounding box center [173, 113] width 21 height 11
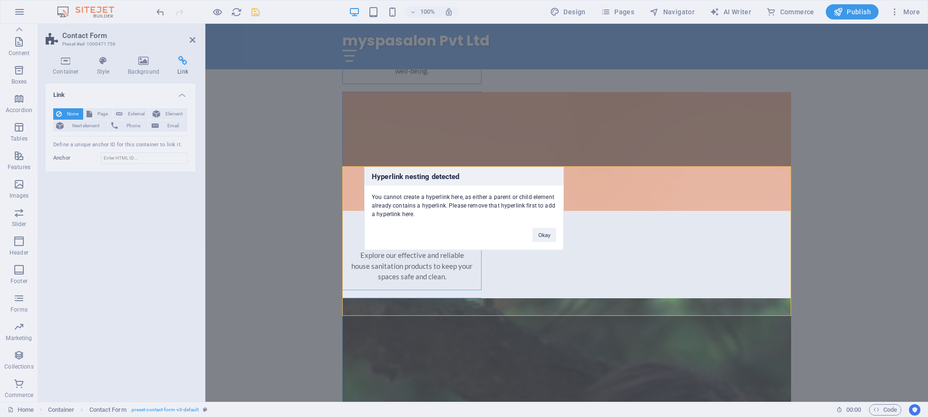
click at [96, 129] on div "Hyperlink nesting detected You cannot create a hyperlink here, as either a pare…" at bounding box center [464, 208] width 928 height 417
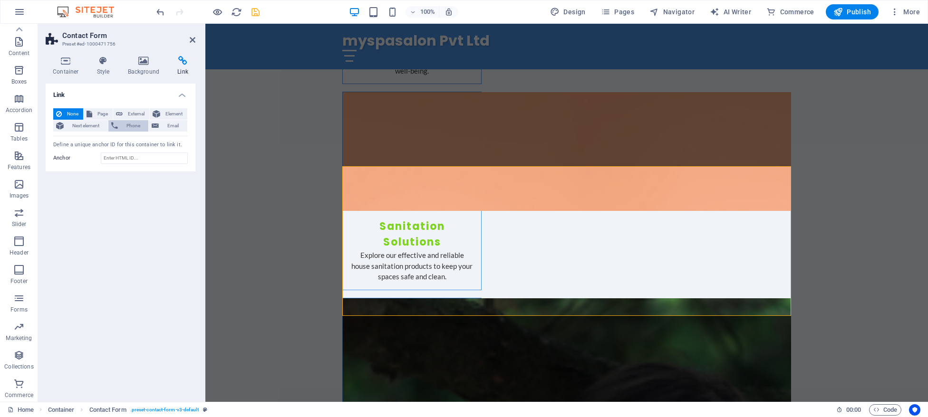
click at [131, 128] on span "Phone" at bounding box center [133, 125] width 25 height 11
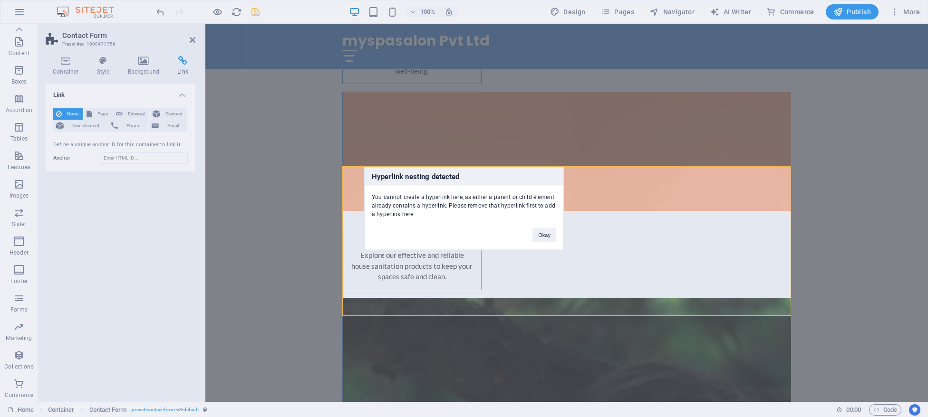
click at [189, 126] on div "Hyperlink nesting detected You cannot create a hyperlink here, as either a pare…" at bounding box center [464, 208] width 928 height 417
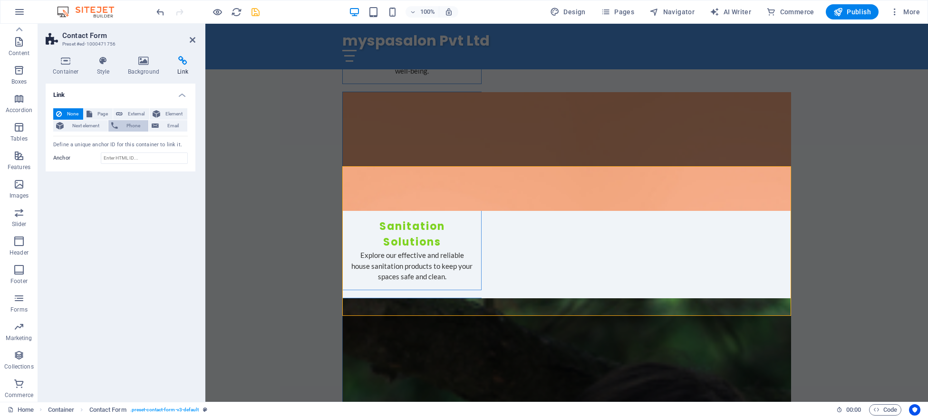
click at [127, 124] on span "Phone" at bounding box center [133, 125] width 25 height 11
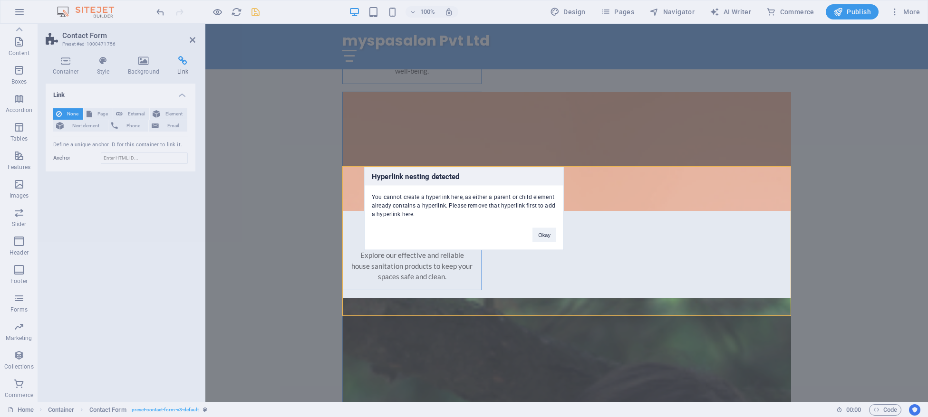
click at [130, 198] on div "Hyperlink nesting detected You cannot create a hyperlink here, as either a pare…" at bounding box center [464, 208] width 928 height 417
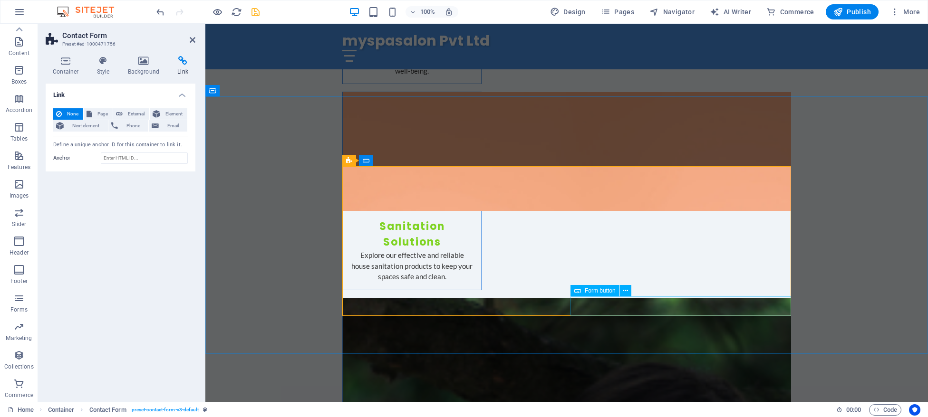
click at [626, 291] on icon at bounding box center [625, 291] width 5 height 10
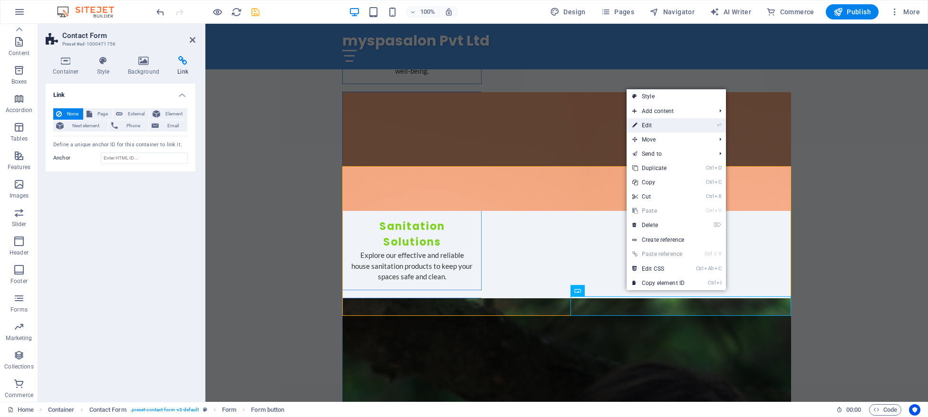
click at [654, 122] on link "⏎ Edit" at bounding box center [659, 125] width 64 height 14
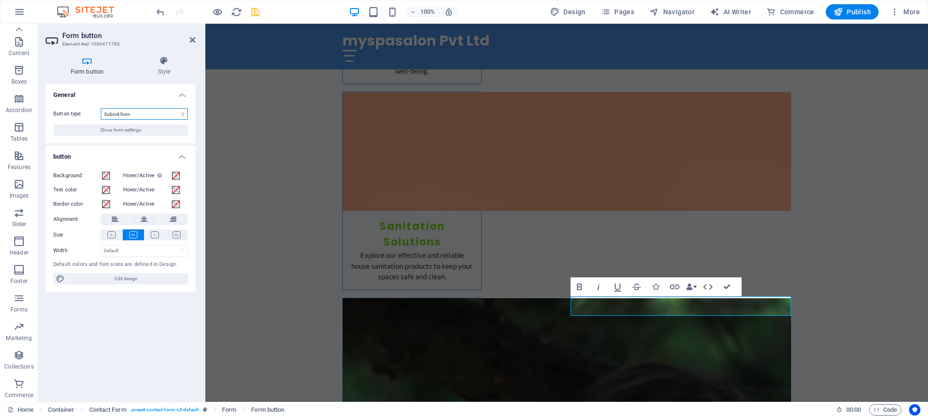
click at [101, 108] on select "Submit form Reset form No action" at bounding box center [144, 113] width 87 height 11
click at [126, 71] on h4 "Form button" at bounding box center [89, 66] width 87 height 20
click at [183, 90] on h4 "General" at bounding box center [121, 92] width 150 height 17
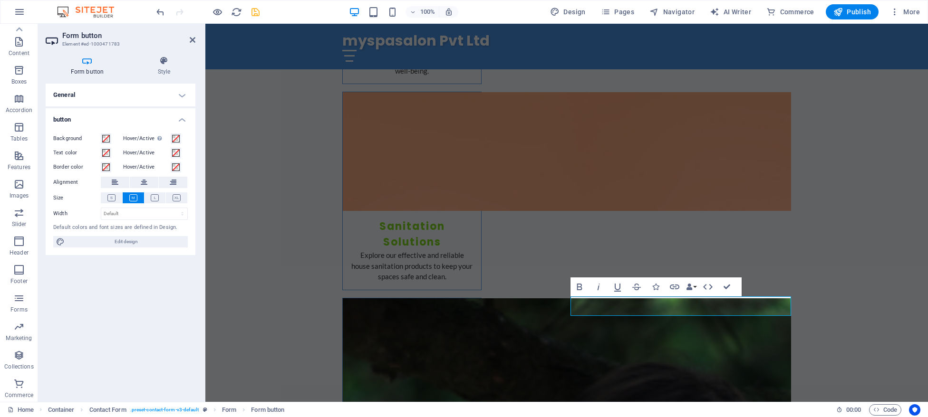
click at [183, 90] on h4 "General" at bounding box center [121, 95] width 150 height 23
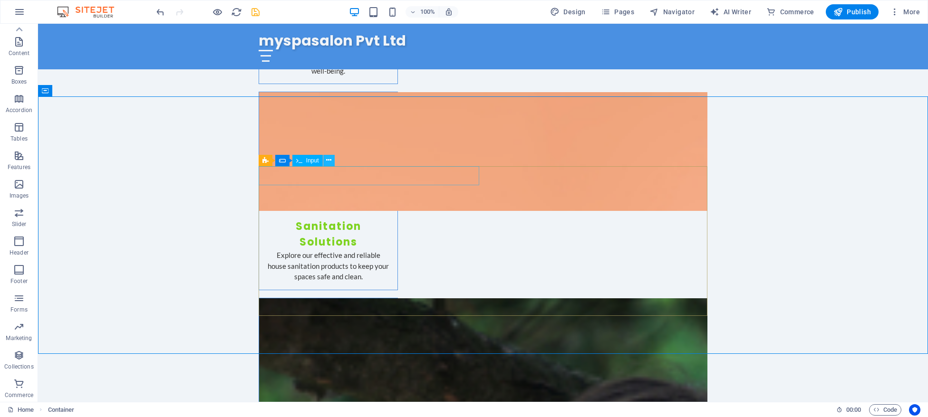
click at [329, 159] on icon at bounding box center [328, 160] width 5 height 10
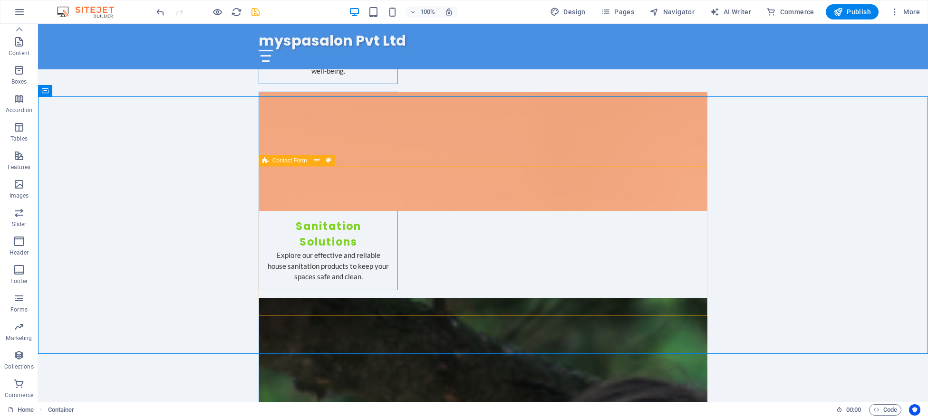
click at [292, 161] on span "Contact Form" at bounding box center [289, 161] width 35 height 6
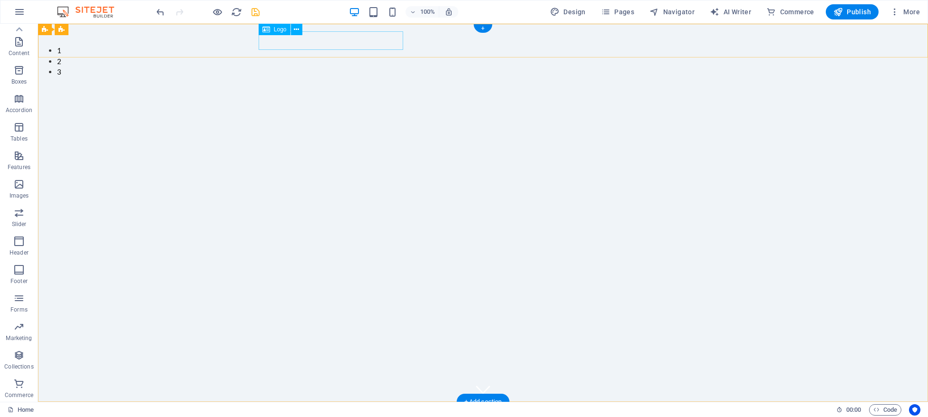
click at [341, 410] on div "myspasalon Pvt Ltd" at bounding box center [483, 419] width 449 height 19
click at [300, 30] on button at bounding box center [296, 29] width 11 height 11
click at [298, 31] on icon at bounding box center [296, 30] width 5 height 10
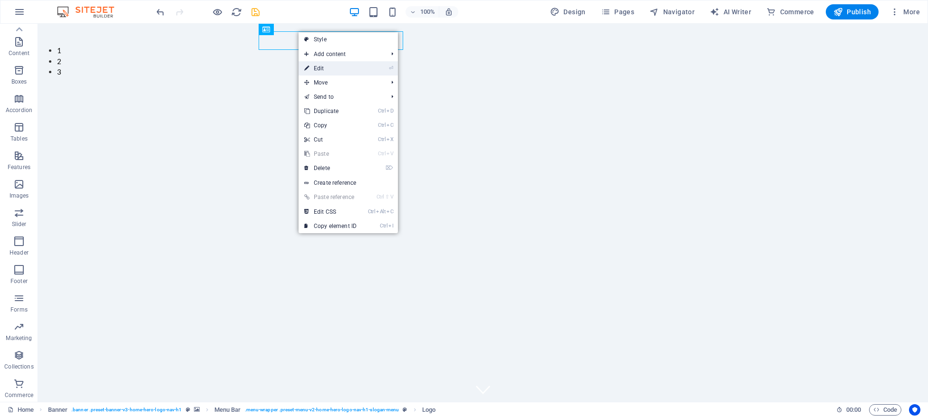
drag, startPoint x: 324, startPoint y: 69, endPoint x: 77, endPoint y: 58, distance: 247.5
click at [324, 69] on link "⏎ Edit" at bounding box center [331, 68] width 64 height 14
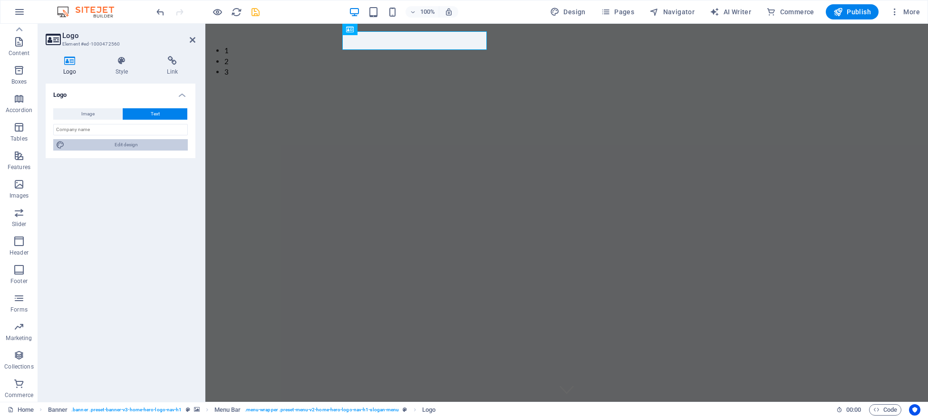
click at [150, 144] on span "Edit design" at bounding box center [126, 144] width 117 height 11
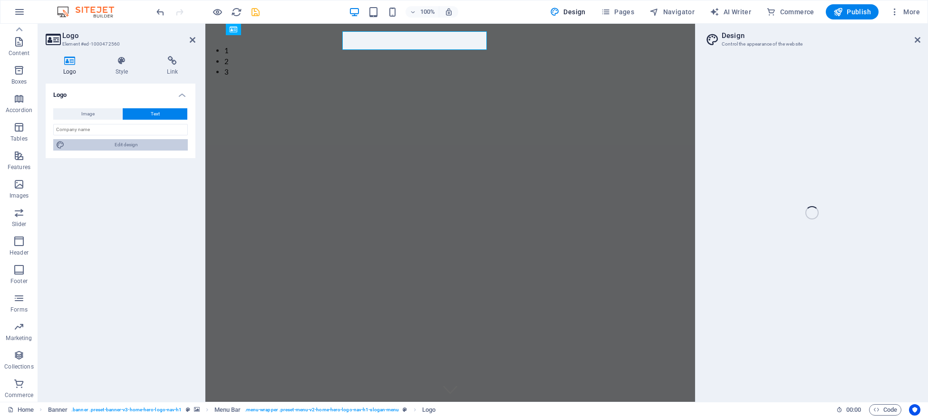
select select "px"
select select "200"
select select "px"
select select "600"
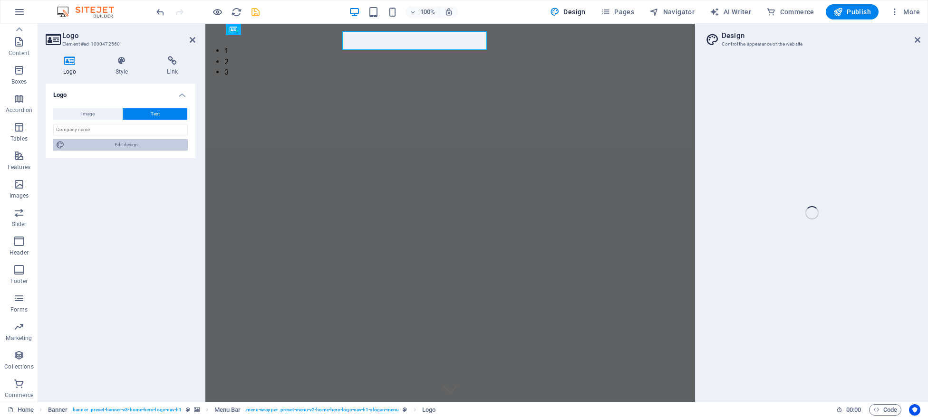
select select "px"
select select "rem"
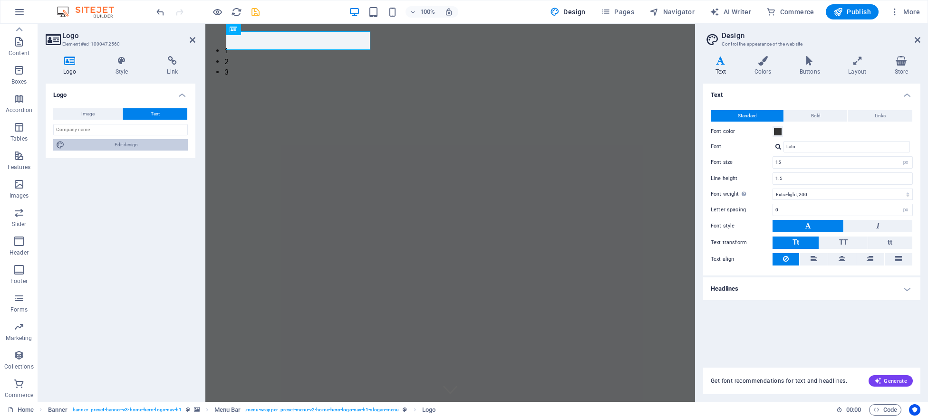
click at [150, 144] on span "Edit design" at bounding box center [126, 144] width 117 height 11
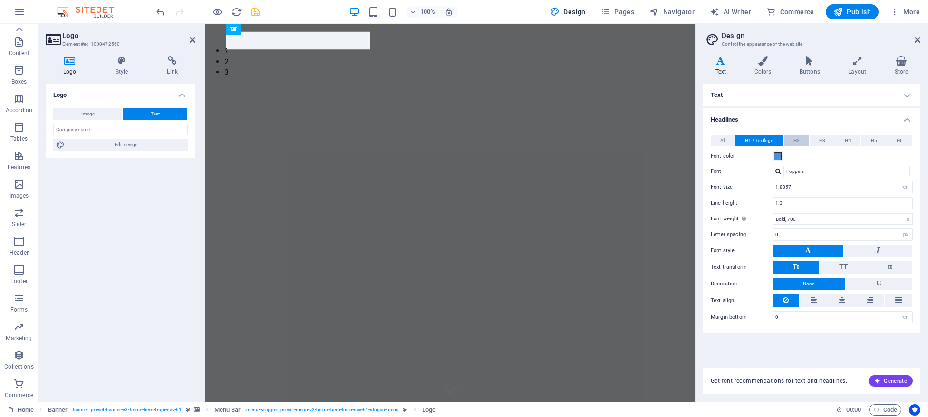
click at [796, 144] on span "H2" at bounding box center [796, 140] width 6 height 11
click at [728, 65] on icon at bounding box center [720, 61] width 35 height 10
click at [726, 72] on h4 "Text" at bounding box center [722, 66] width 39 height 20
click at [110, 115] on button "Image" at bounding box center [87, 113] width 69 height 11
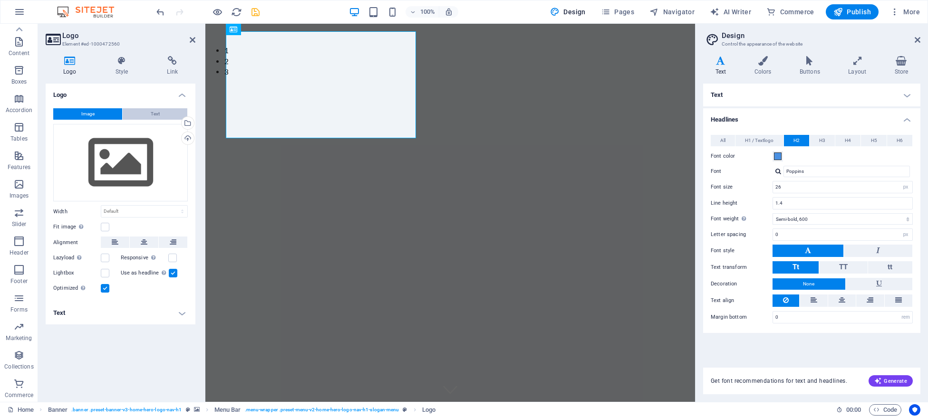
click at [170, 113] on button "Text" at bounding box center [155, 113] width 65 height 11
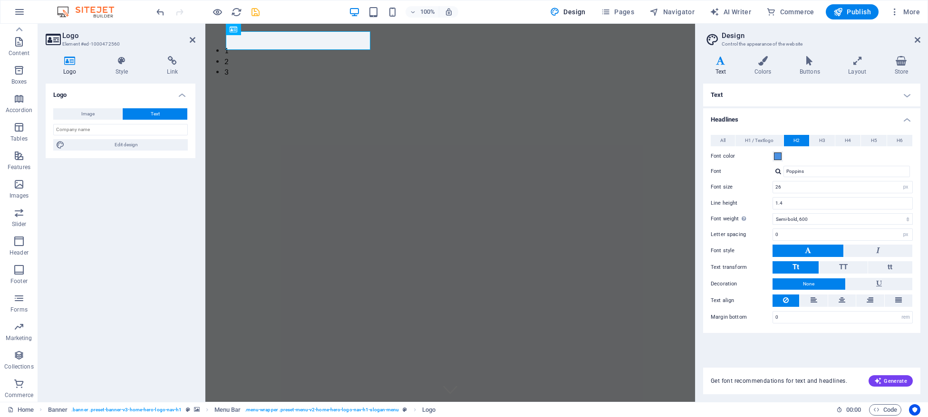
drag, startPoint x: 150, startPoint y: 147, endPoint x: 53, endPoint y: 121, distance: 100.8
click at [42, 123] on div "Logo Style Link Logo Image Text Drag files here, click to choose files or selec…" at bounding box center [120, 225] width 165 height 354
click at [71, 127] on input "text" at bounding box center [120, 129] width 135 height 11
click at [92, 245] on div "Logo Image Text Drag files here, click to choose files or select files from Fil…" at bounding box center [121, 239] width 150 height 311
drag, startPoint x: 84, startPoint y: 128, endPoint x: 149, endPoint y: 128, distance: 64.7
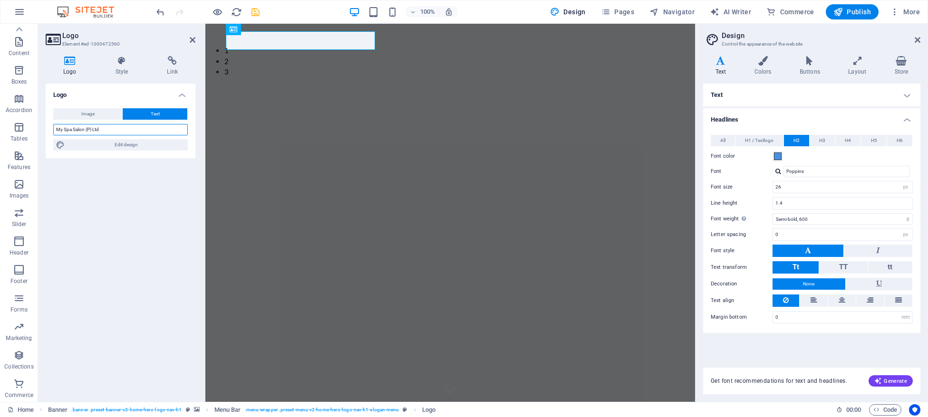
click at [149, 128] on input "My Spa Salon (P) Ltd" at bounding box center [120, 129] width 135 height 11
type input "My Spa Salon"
click at [74, 214] on div "Logo Image Text Drag files here, click to choose files or select files from Fil…" at bounding box center [121, 239] width 150 height 311
click at [130, 73] on h4 "Style" at bounding box center [124, 66] width 52 height 20
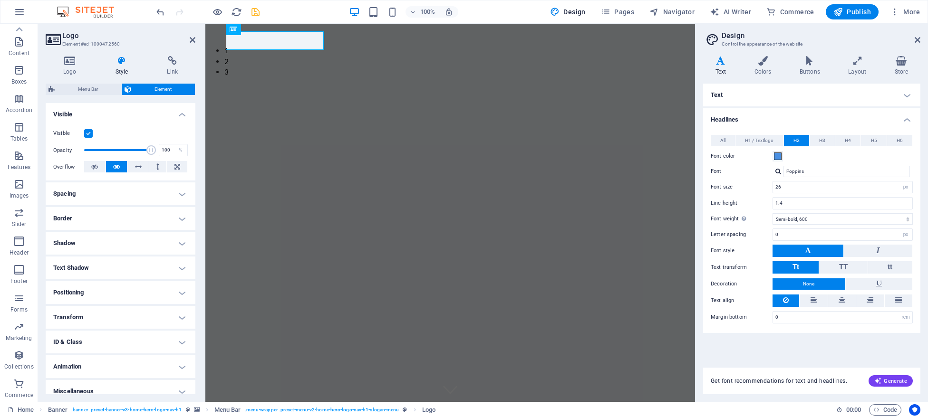
scroll to position [110, 0]
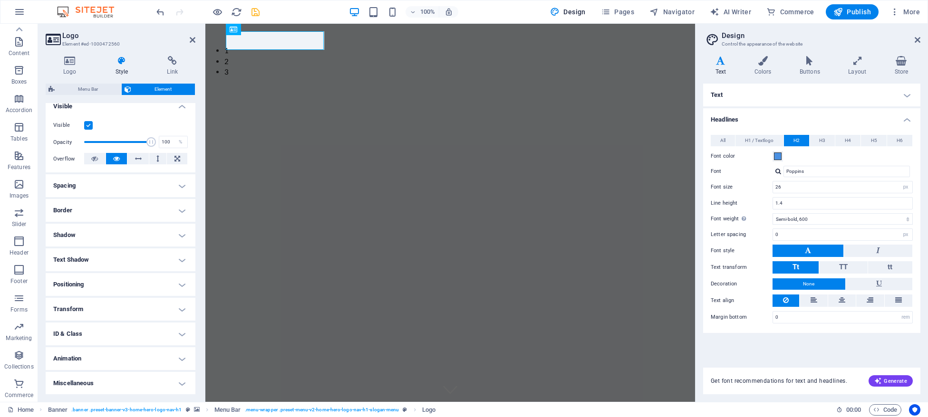
click at [145, 355] on h4 "Animation" at bounding box center [121, 359] width 150 height 23
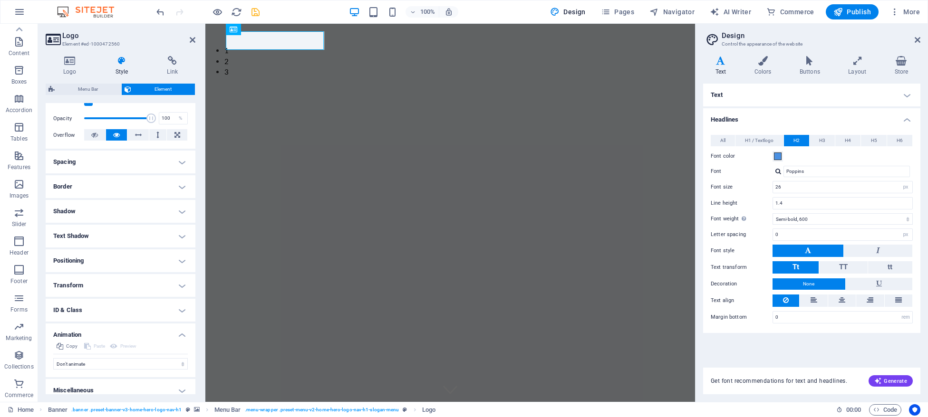
scroll to position [141, 0]
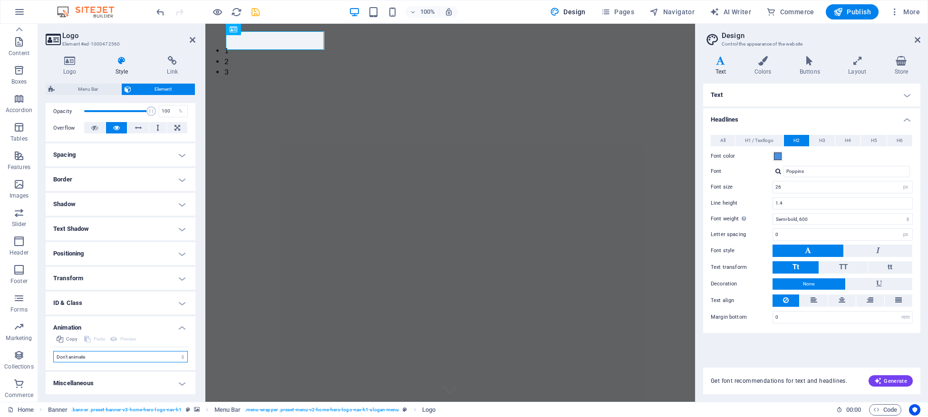
click at [53, 351] on select "Don't animate Show / Hide Slide up/down Zoom in/out Slide left to right Slide r…" at bounding box center [120, 356] width 135 height 11
select select "pulse"
click option "Pulse" at bounding box center [0, 0] width 0 height 0
select select "scroll"
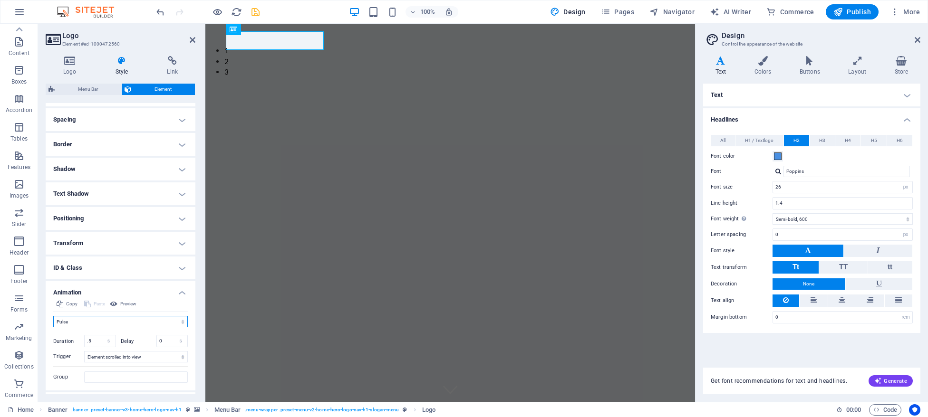
scroll to position [196, 0]
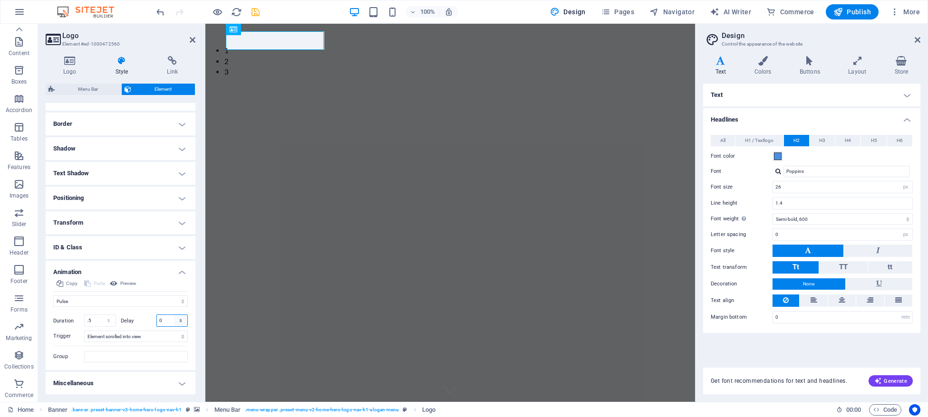
click at [174, 315] on select "s ms" at bounding box center [180, 320] width 13 height 11
select select "ms"
click option "ms" at bounding box center [0, 0] width 0 height 0
click at [84, 331] on select "No automatic trigger On page load Element scrolled into view" at bounding box center [136, 336] width 104 height 11
select select "onload"
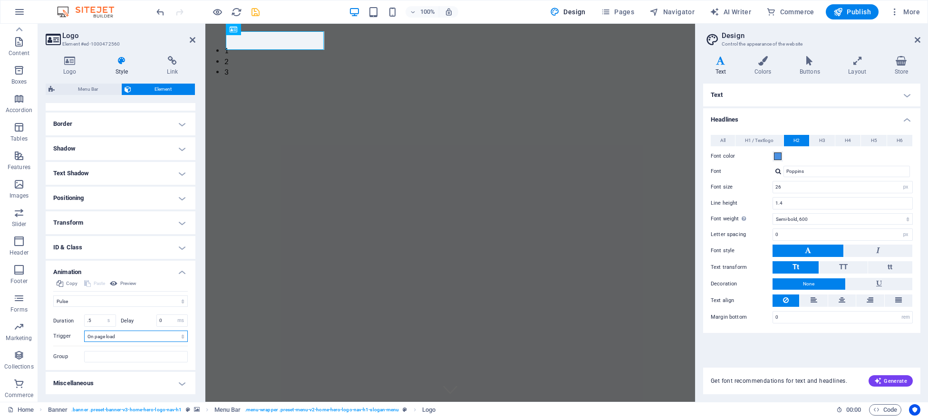
click option "On page load" at bounding box center [0, 0] width 0 height 0
click at [125, 281] on span "Preview" at bounding box center [128, 283] width 16 height 11
click at [84, 331] on select "No automatic trigger On page load Element scrolled into view" at bounding box center [136, 336] width 104 height 11
click at [53, 296] on select "Don't animate Show / Hide Slide up/down Zoom in/out Slide left to right Slide r…" at bounding box center [120, 301] width 135 height 11
select select "slide"
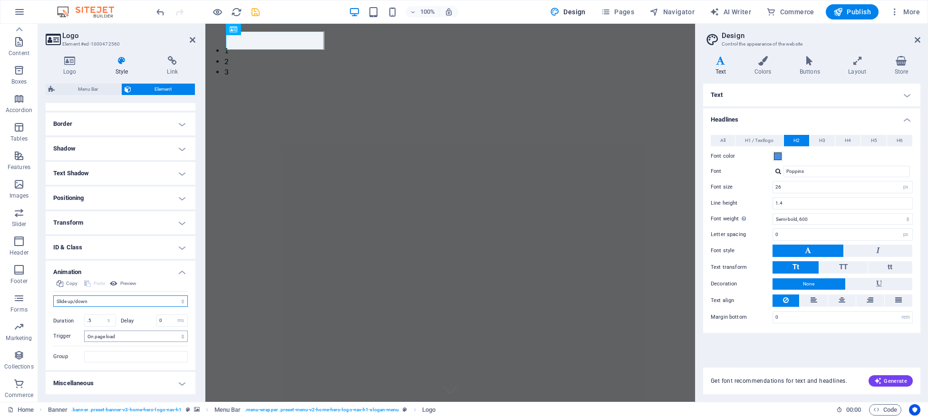
click option "Slide up/down" at bounding box center [0, 0] width 0 height 0
click at [125, 281] on span "Preview" at bounding box center [128, 283] width 16 height 11
click at [102, 327] on select "s ms" at bounding box center [108, 332] width 13 height 11
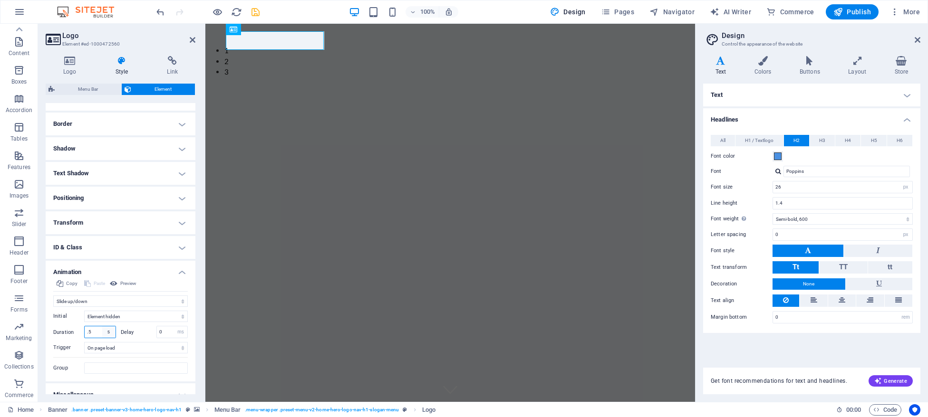
click at [95, 332] on input ".5" at bounding box center [100, 332] width 31 height 11
drag, startPoint x: 111, startPoint y: 332, endPoint x: 47, endPoint y: 345, distance: 65.9
click at [85, 338] on input ".5" at bounding box center [100, 332] width 31 height 11
type input "30"
click at [89, 293] on div "Don't animate Show / Hide Slide up/down Zoom in/out Slide left to right Slide r…" at bounding box center [120, 333] width 135 height 82
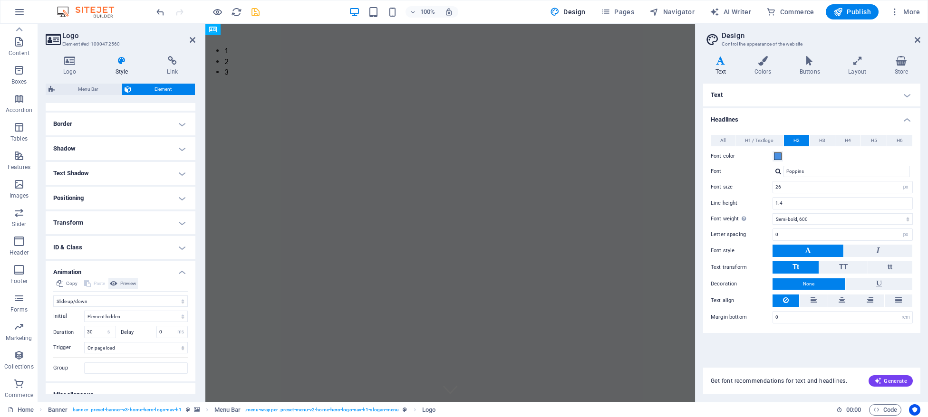
click at [130, 283] on span "Preview" at bounding box center [128, 283] width 16 height 11
select select "ms"
click option "ms" at bounding box center [0, 0] width 0 height 0
click at [102, 327] on select "s ms" at bounding box center [108, 332] width 13 height 11
click at [97, 331] on input "30000" at bounding box center [100, 332] width 31 height 11
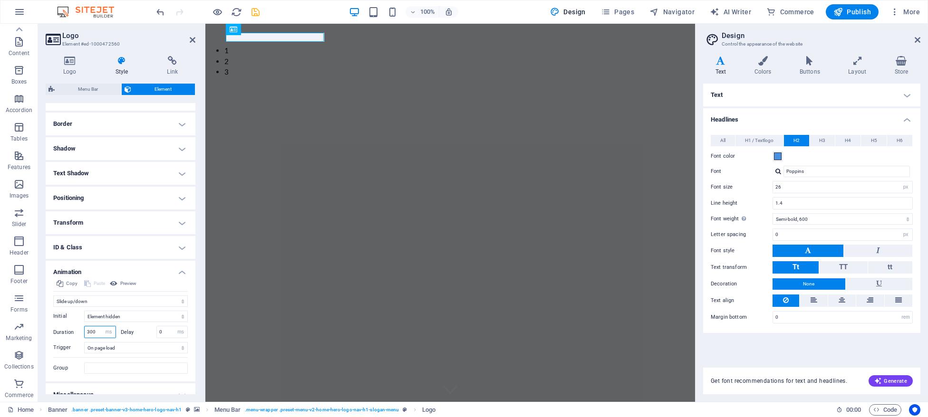
type input "300"
click at [139, 310] on div "Initial Element hidden Element shown Duration 300 s [PERSON_NAME] 0 s ms [PERSO…" at bounding box center [120, 340] width 135 height 67
click at [125, 285] on span "Preview" at bounding box center [128, 283] width 16 height 11
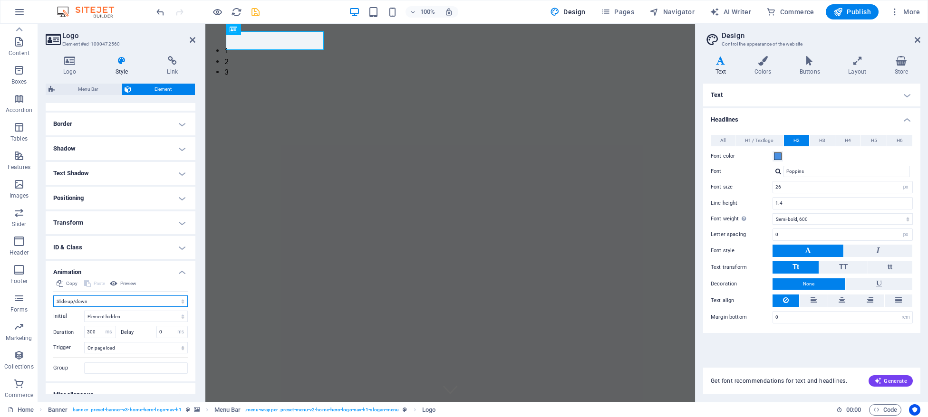
click at [53, 296] on select "Don't animate Show / Hide Slide up/down Zoom in/out Slide left to right Slide r…" at bounding box center [120, 301] width 135 height 11
select select "none"
click option "Don't animate" at bounding box center [0, 0] width 0 height 0
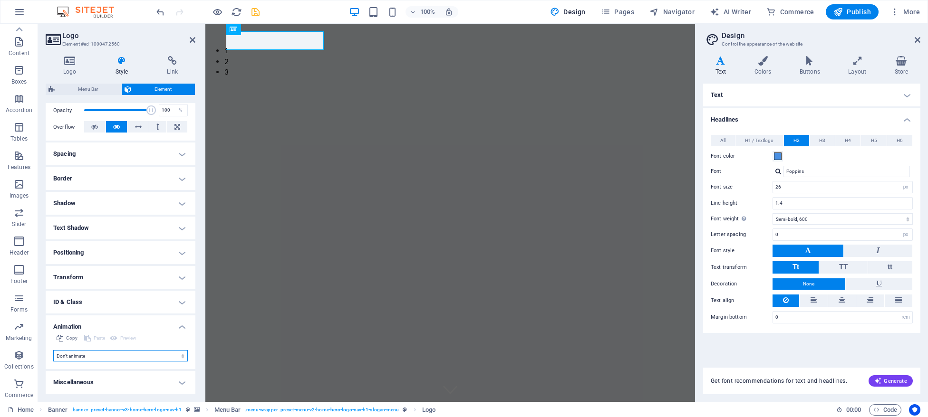
scroll to position [141, 0]
click at [89, 206] on h4 "Shadow" at bounding box center [121, 204] width 150 height 23
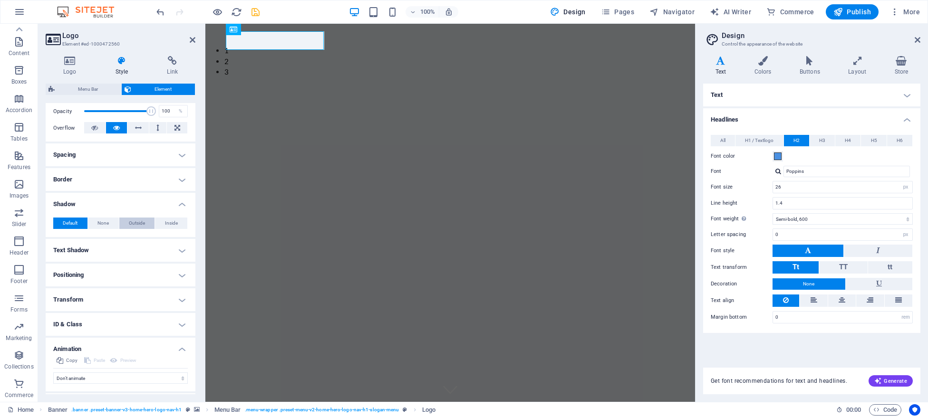
click at [147, 226] on button "Outside" at bounding box center [137, 223] width 36 height 11
type input "2"
type input "4"
drag, startPoint x: 164, startPoint y: 273, endPoint x: 111, endPoint y: 275, distance: 52.8
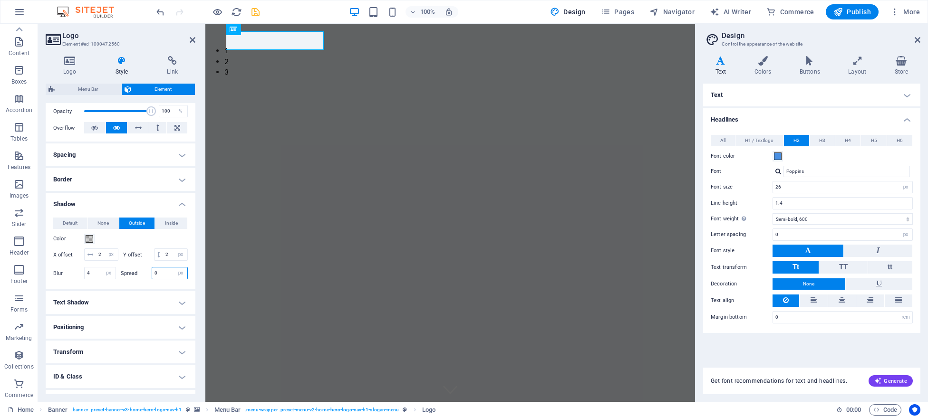
click at [152, 275] on input "0" at bounding box center [170, 273] width 36 height 11
type input "5"
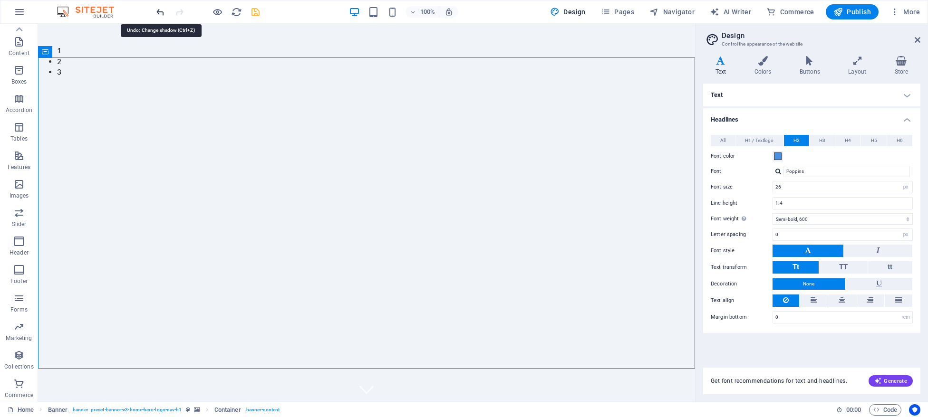
click at [161, 10] on icon "undo" at bounding box center [160, 12] width 11 height 11
click at [720, 66] on h4 "Text" at bounding box center [722, 66] width 39 height 20
click at [722, 68] on h4 "Text" at bounding box center [722, 66] width 39 height 20
drag, startPoint x: 725, startPoint y: 142, endPoint x: 763, endPoint y: 141, distance: 39.0
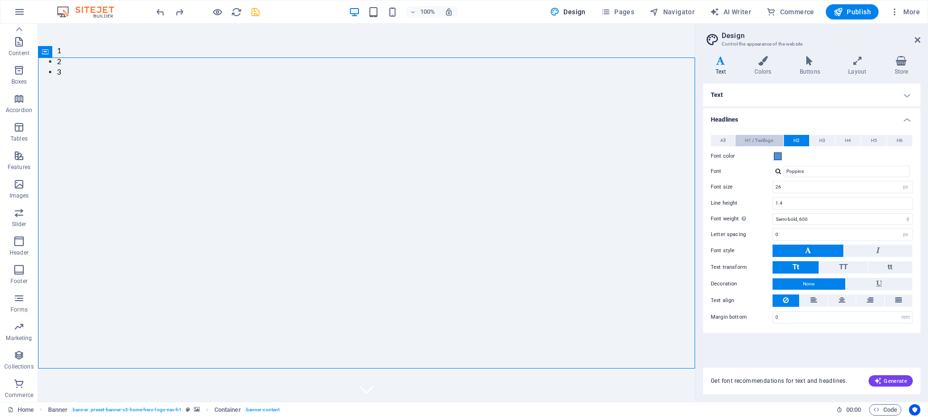
click at [763, 141] on div "All H1 / Textlogo H2 H3 H4 H5 H6" at bounding box center [812, 141] width 202 height 12
click at [763, 141] on span "H1 / Textlogo" at bounding box center [759, 140] width 29 height 11
click at [898, 300] on icon at bounding box center [898, 300] width 7 height 11
click at [877, 301] on button at bounding box center [870, 301] width 28 height 12
click at [836, 301] on button at bounding box center [842, 301] width 28 height 12
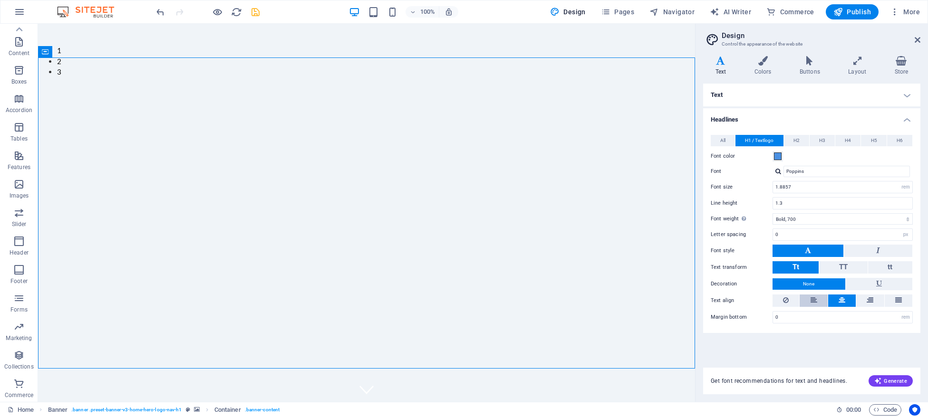
click at [813, 303] on icon at bounding box center [814, 300] width 7 height 11
click at [846, 299] on button at bounding box center [842, 301] width 28 height 12
click at [767, 59] on icon at bounding box center [762, 61] width 41 height 10
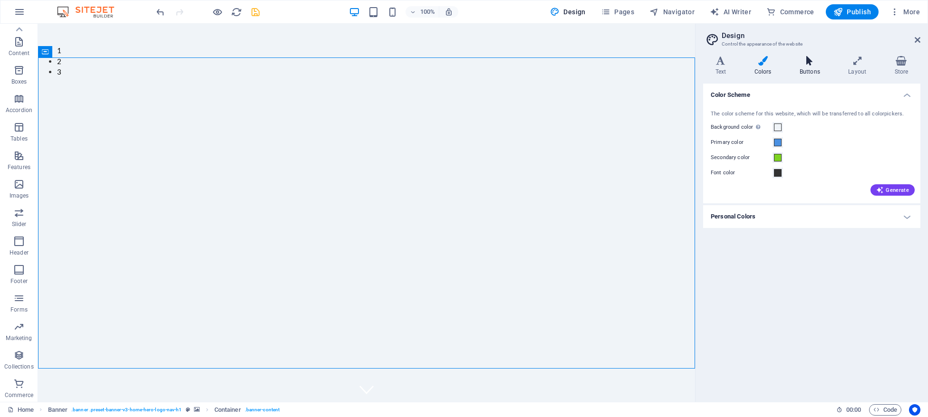
click at [806, 71] on h4 "Buttons" at bounding box center [811, 66] width 48 height 20
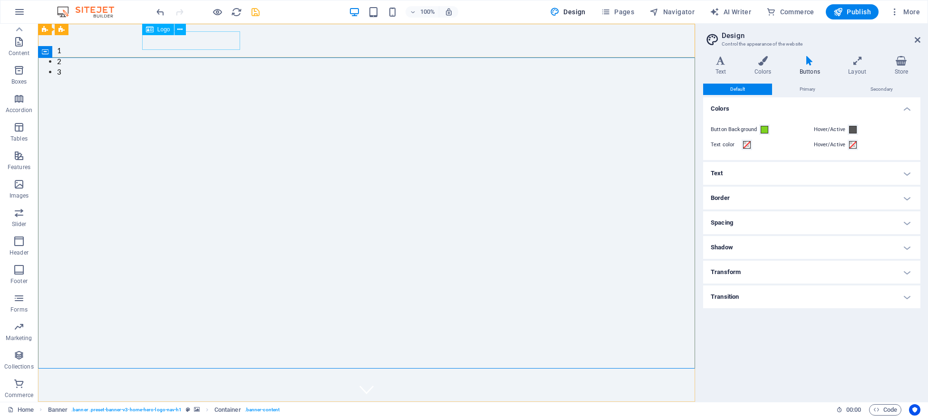
click at [165, 32] on span "Logo" at bounding box center [163, 30] width 13 height 6
click at [179, 29] on icon at bounding box center [179, 30] width 5 height 10
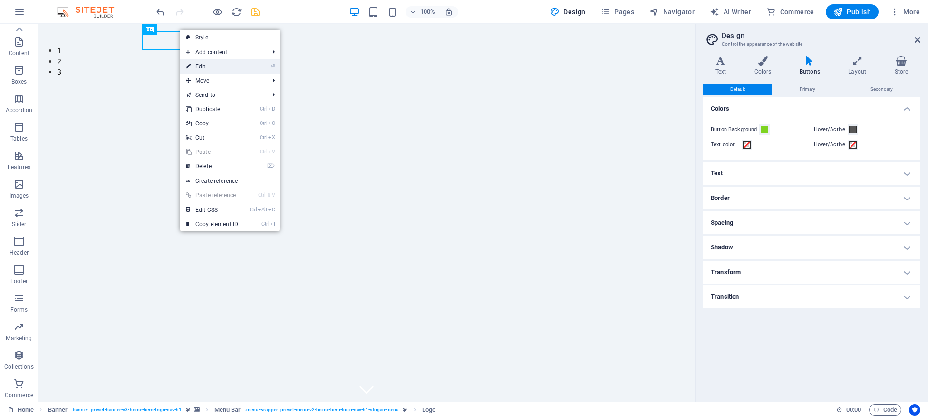
click at [190, 67] on icon at bounding box center [188, 66] width 5 height 14
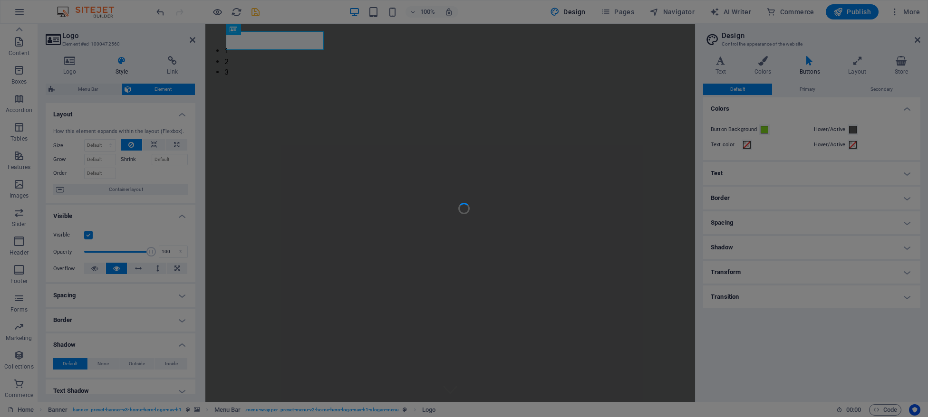
click at [185, 295] on div at bounding box center [464, 208] width 928 height 417
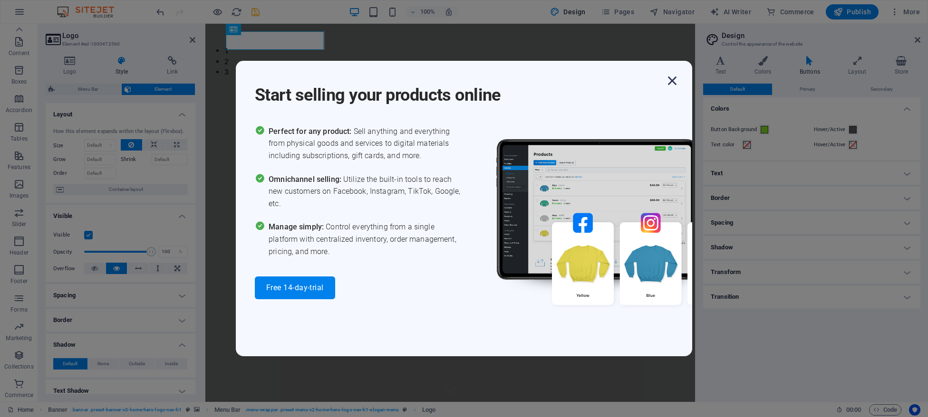
click at [678, 80] on icon "button" at bounding box center [672, 80] width 17 height 17
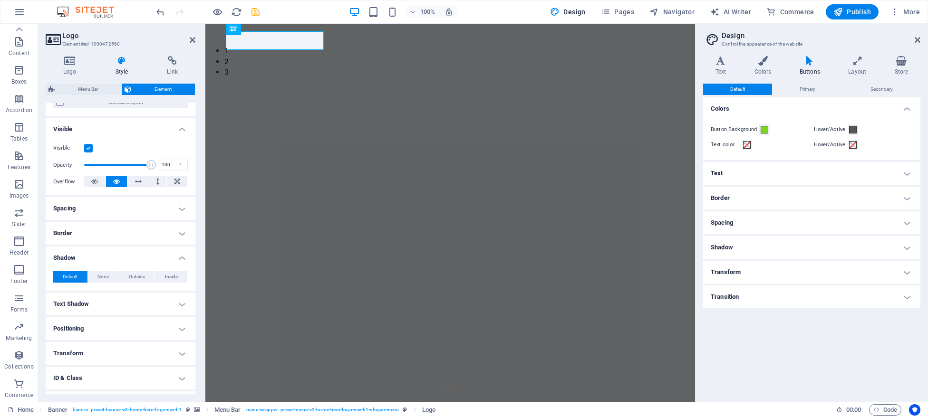
scroll to position [130, 0]
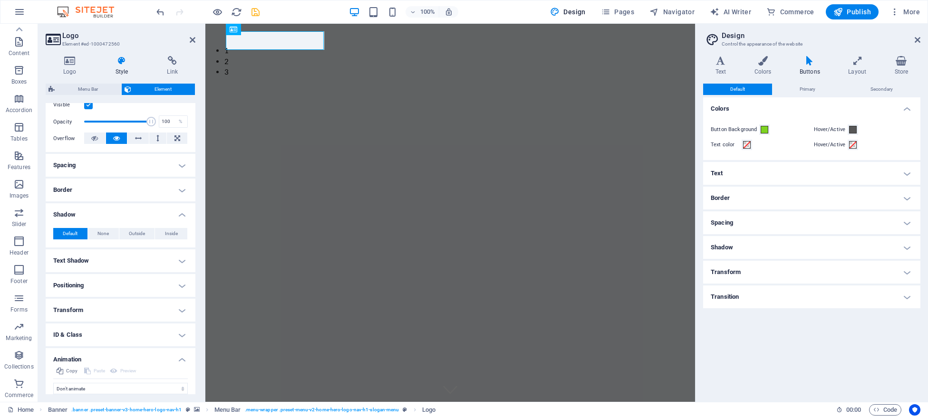
click at [122, 259] on h4 "Text Shadow" at bounding box center [121, 261] width 150 height 23
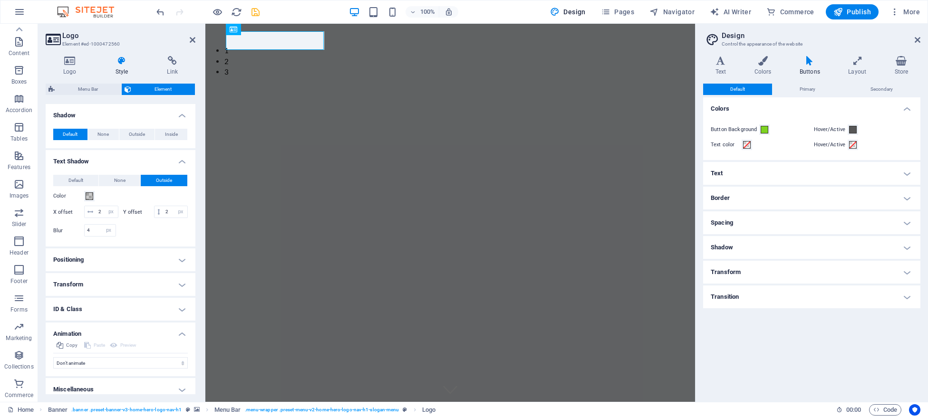
scroll to position [236, 0]
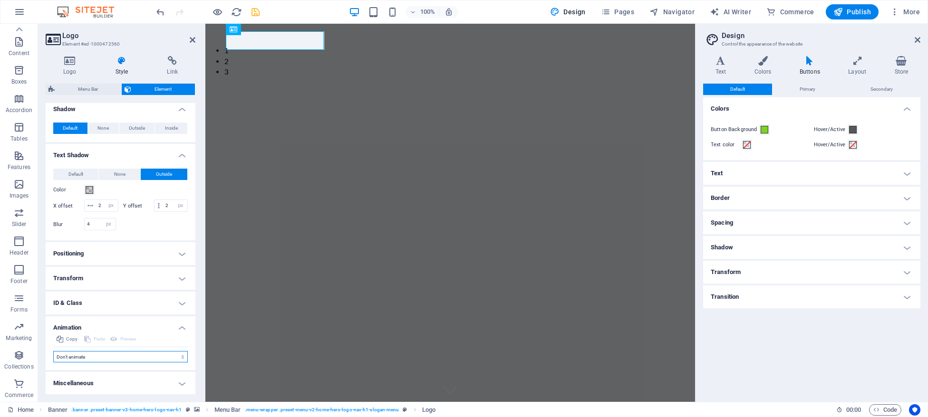
click at [53, 351] on select "Don't animate Show / Hide Slide up/down Zoom in/out Slide left to right Slide r…" at bounding box center [120, 356] width 135 height 11
click option "Slide left to right" at bounding box center [0, 0] width 0 height 0
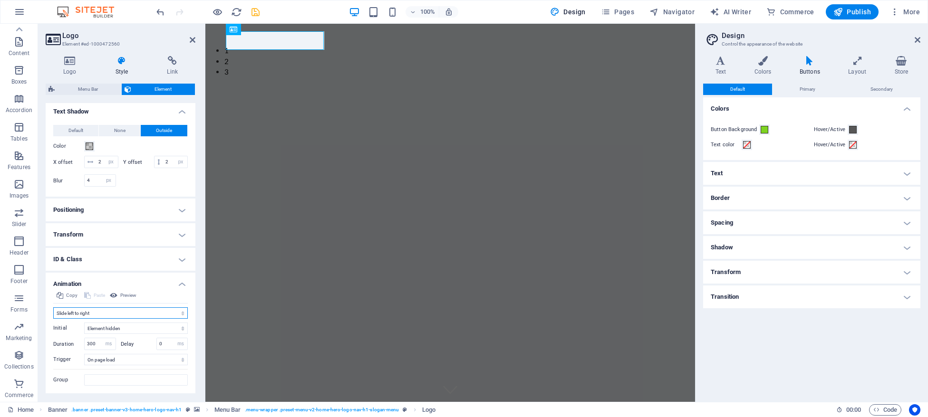
scroll to position [303, 0]
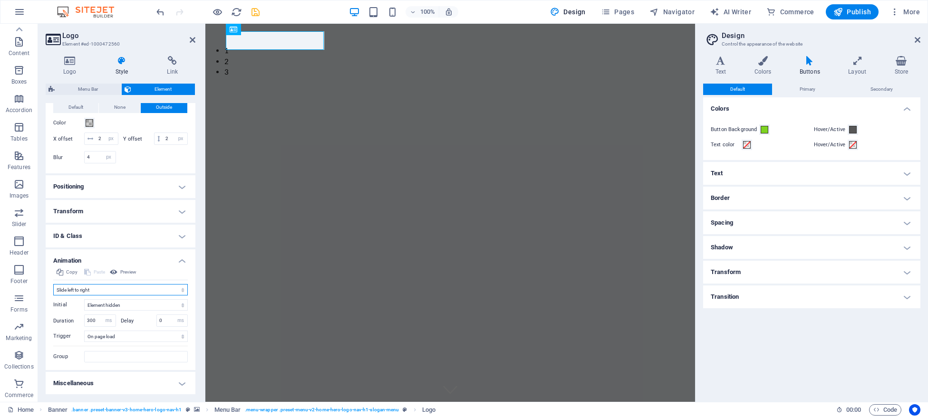
click at [53, 284] on select "Don't animate Show / Hide Slide up/down Zoom in/out Slide left to right Slide r…" at bounding box center [120, 289] width 135 height 11
select select "pulse"
click option "Pulse" at bounding box center [0, 0] width 0 height 0
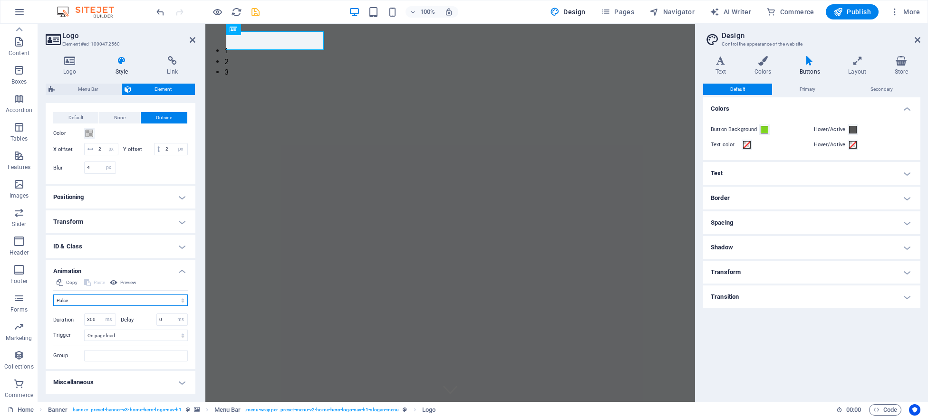
scroll to position [292, 0]
click at [124, 385] on h4 "Miscellaneous" at bounding box center [121, 383] width 150 height 23
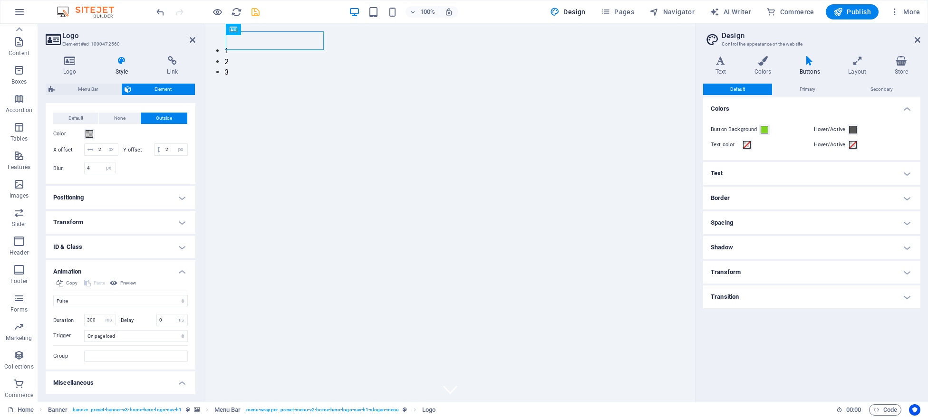
scroll to position [351, 0]
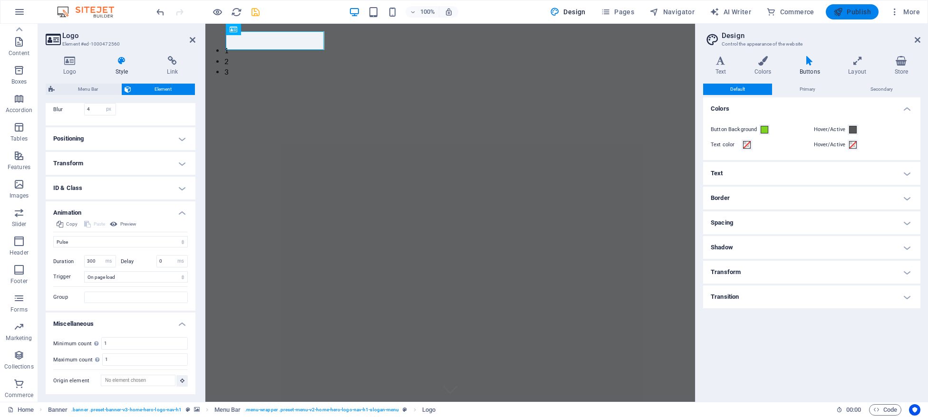
click at [861, 10] on span "Publish" at bounding box center [852, 12] width 38 height 10
checkbox input "false"
